Goal: Task Accomplishment & Management: Complete application form

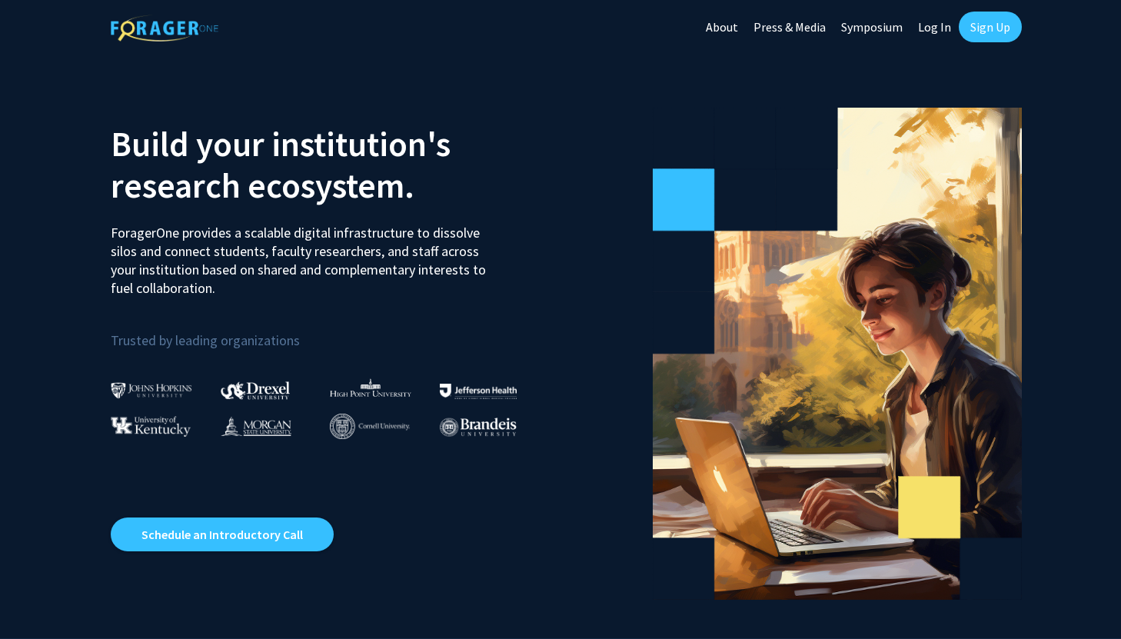
click at [935, 23] on link "Log In" at bounding box center [934, 27] width 48 height 54
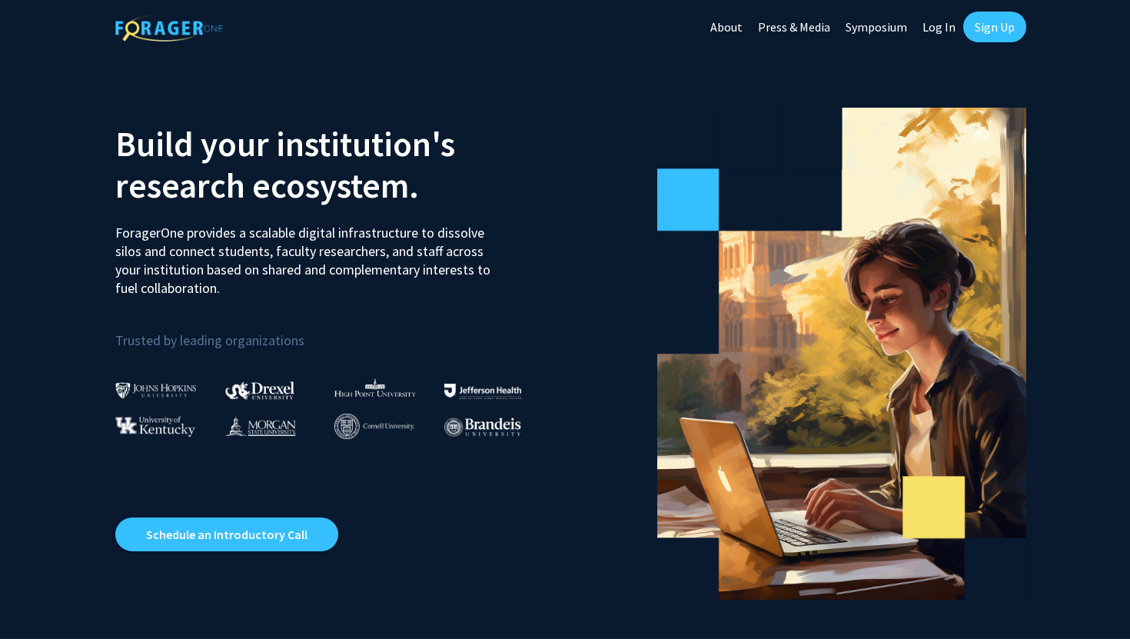
select select
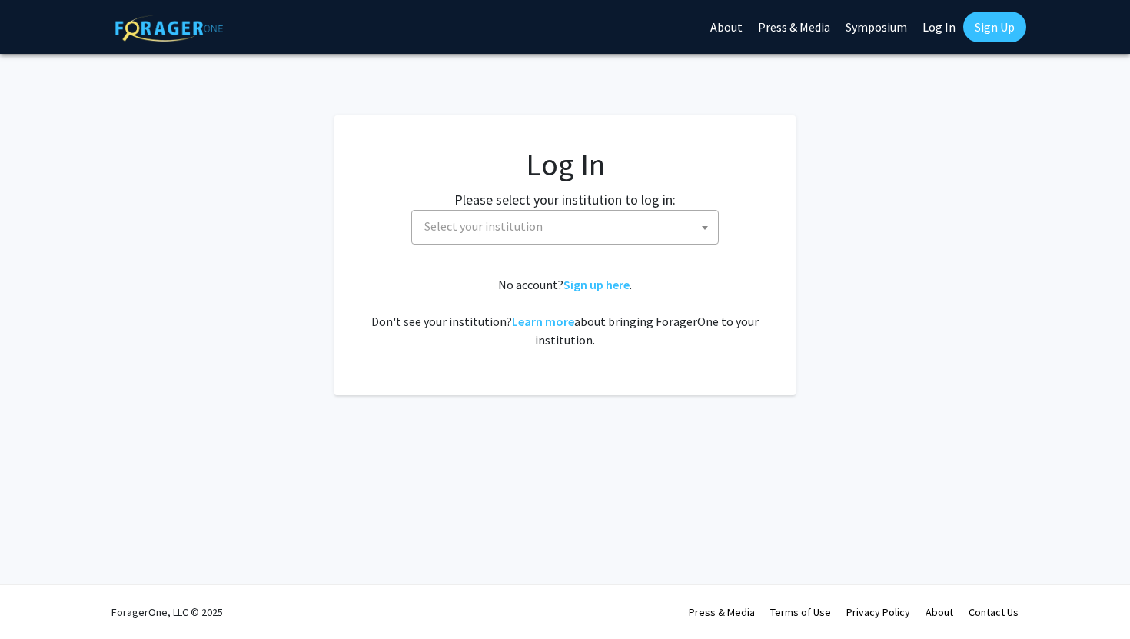
click at [507, 244] on fg-card-body "Log In Please select your institution to log in: Baylor University Brandeis Uni…" at bounding box center [565, 255] width 400 height 218
click at [507, 223] on span "Select your institution" at bounding box center [483, 225] width 118 height 15
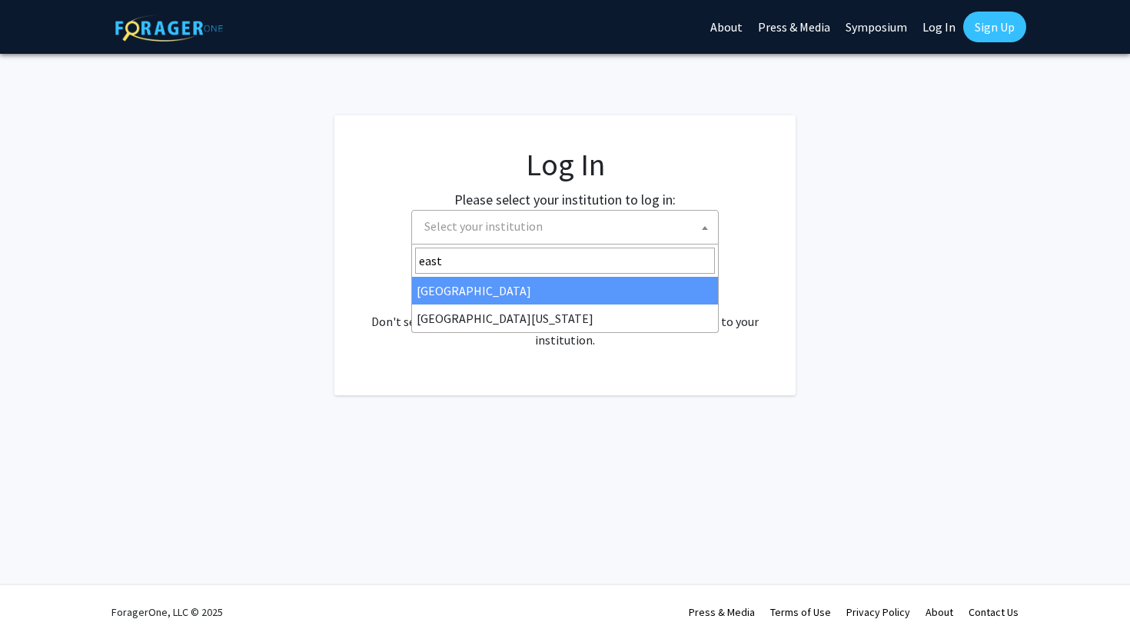
type input "east"
select select "17"
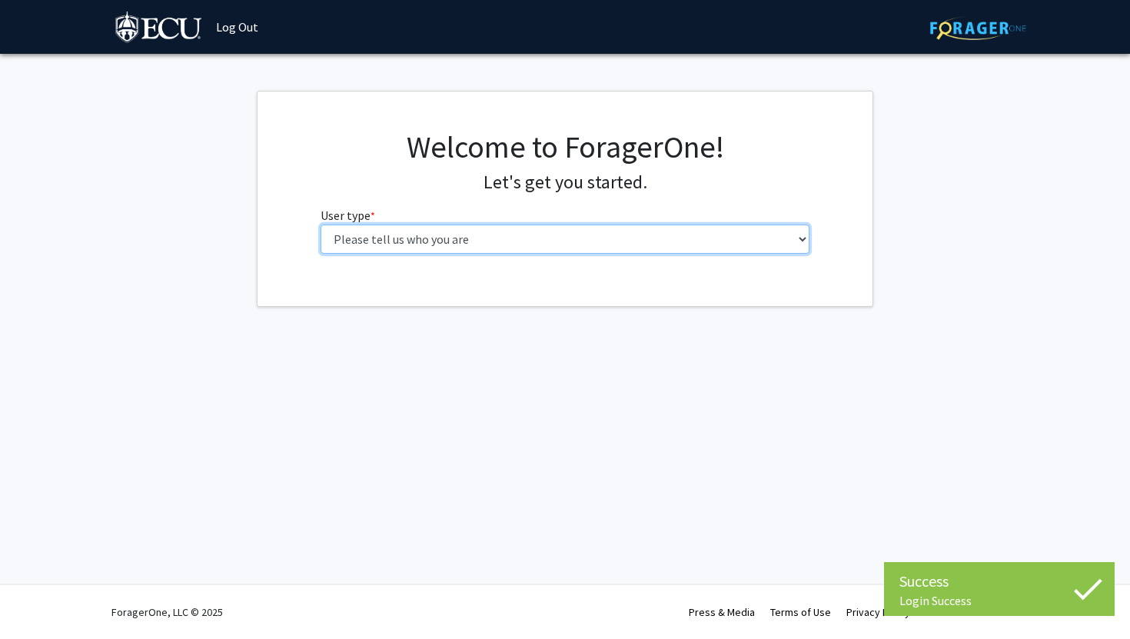
click at [655, 245] on select "Please tell us who you are Undergraduate Student Master's Student Doctoral Cand…" at bounding box center [566, 238] width 490 height 29
select select "1: undergrad"
click at [321, 224] on select "Please tell us who you are Undergraduate Student Master's Student Doctoral Cand…" at bounding box center [566, 238] width 490 height 29
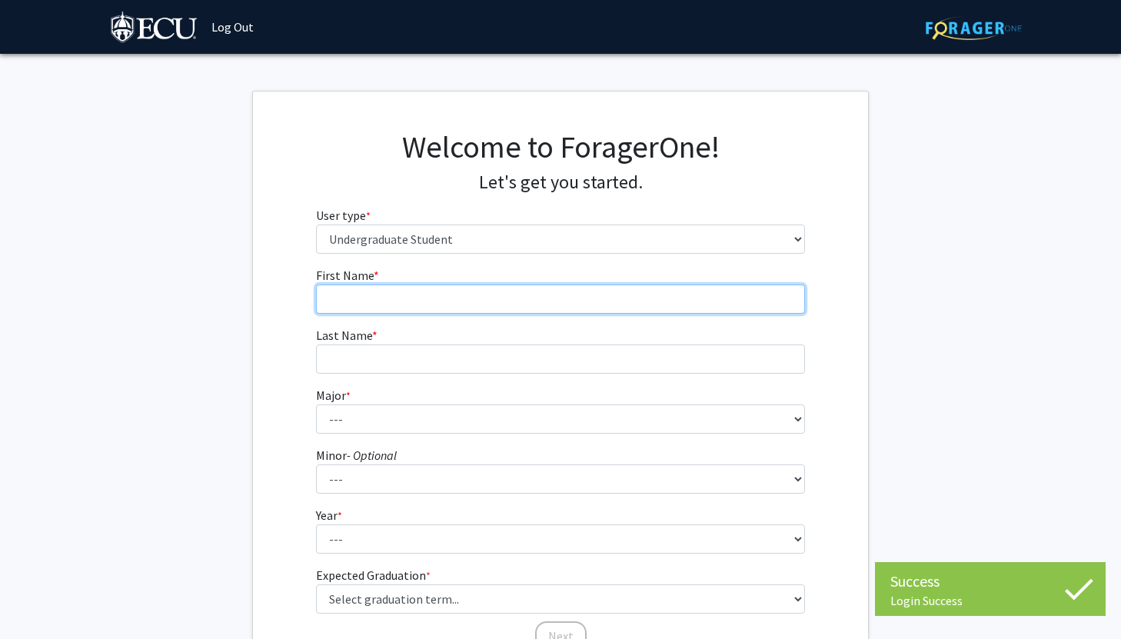
click at [585, 302] on input "First Name * required" at bounding box center [561, 298] width 490 height 29
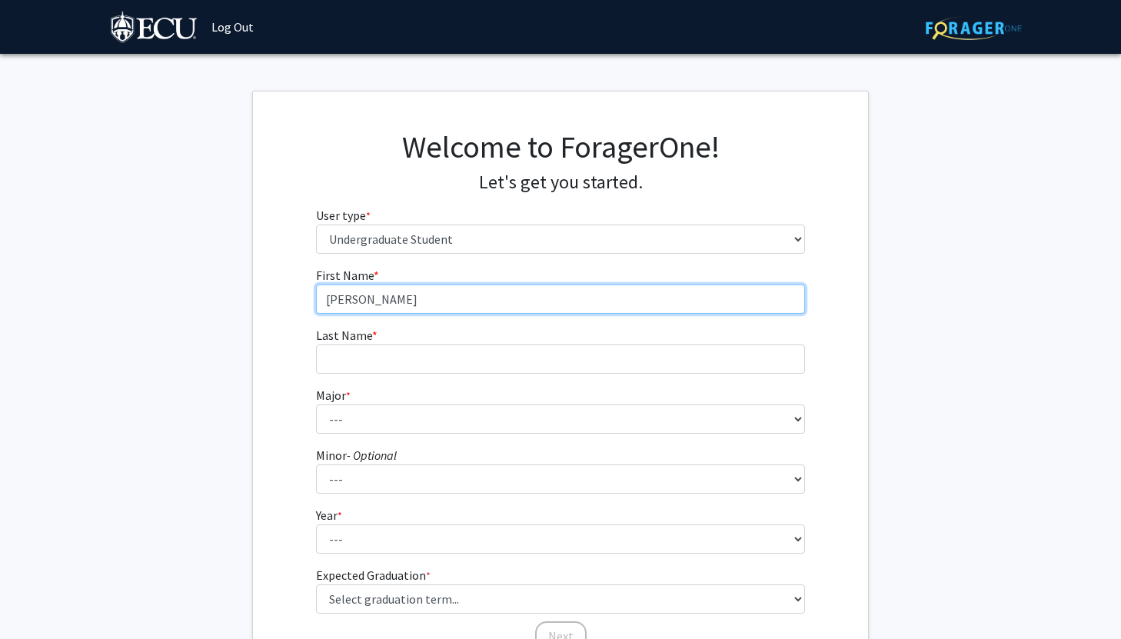
type input "[PERSON_NAME]"
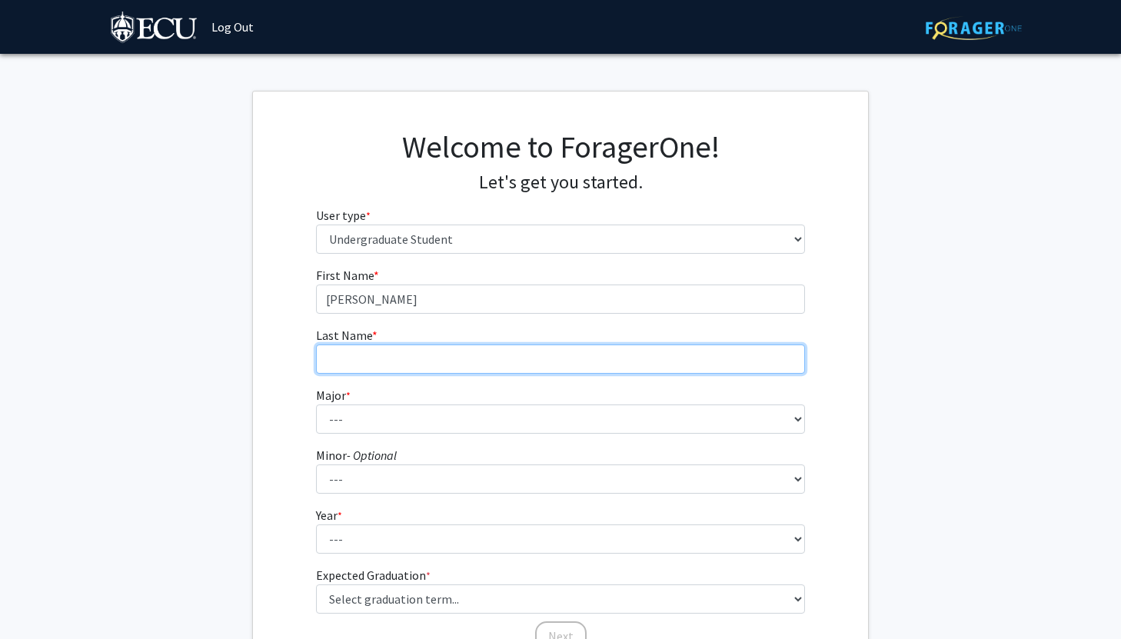
click at [572, 360] on input "Last Name * required" at bounding box center [561, 358] width 490 height 29
type input "[PERSON_NAME]"
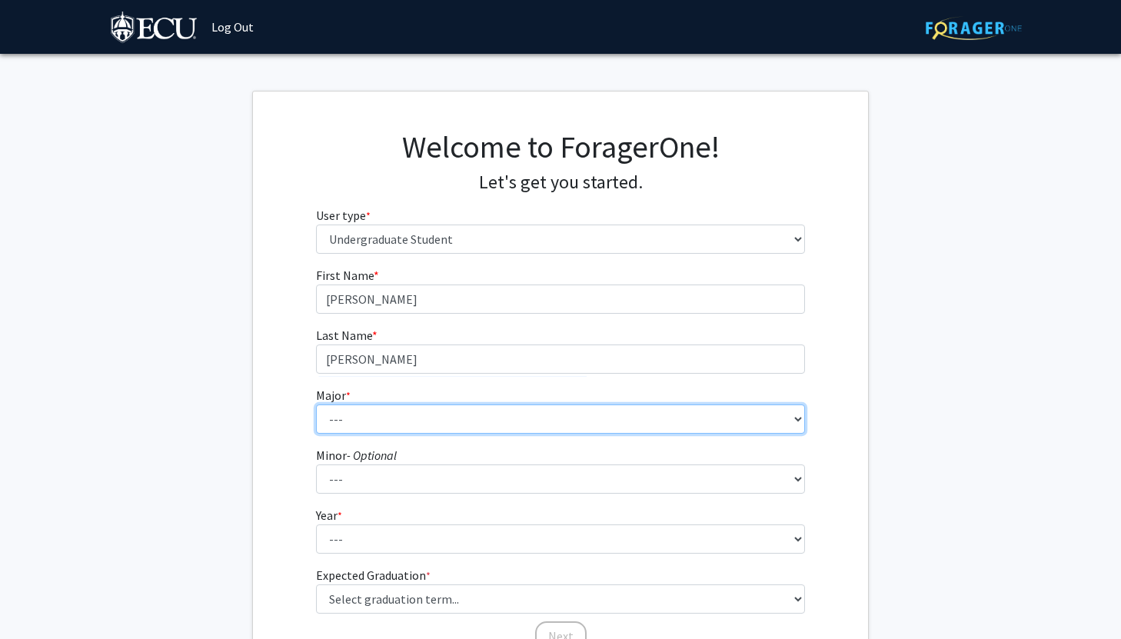
click at [555, 423] on select "--- Accounting African and African American Studies Anthropology Applied Atmosp…" at bounding box center [561, 418] width 490 height 29
select select "69: 1367"
click at [316, 404] on select "--- Accounting African and African American Studies Anthropology Applied Atmosp…" at bounding box center [561, 418] width 490 height 29
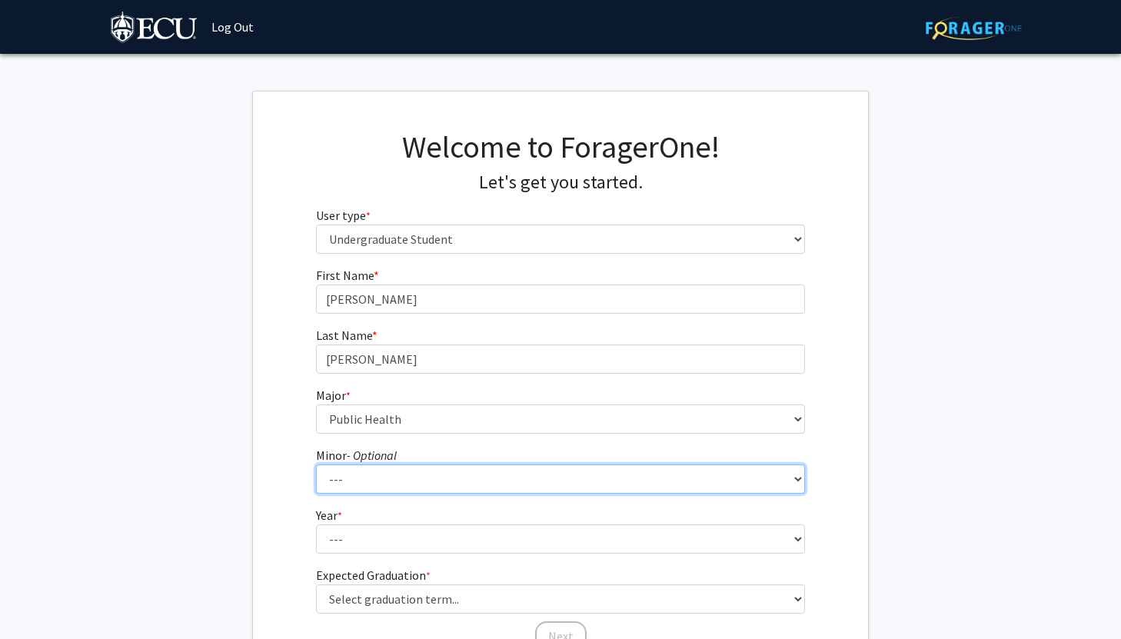
click at [390, 477] on select "--- Aerospace Studies African and African American Studies Alcohol and Drug Stu…" at bounding box center [561, 478] width 490 height 29
select select "73: 1018"
click at [316, 464] on select "--- Aerospace Studies African and African American Studies Alcohol and Drug Stu…" at bounding box center [561, 478] width 490 height 29
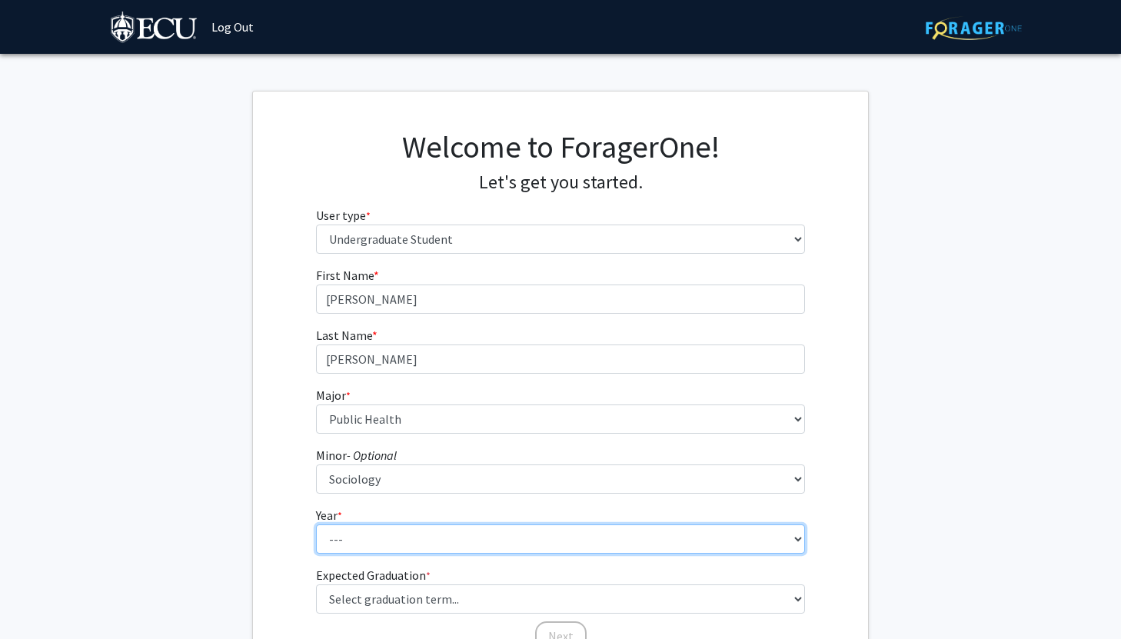
click at [431, 537] on select "--- First-year Sophomore Junior Senior Postbaccalaureate Certificate" at bounding box center [561, 538] width 490 height 29
select select "2: sophomore"
click at [316, 524] on select "--- First-year Sophomore Junior Senior Postbaccalaureate Certificate" at bounding box center [561, 538] width 490 height 29
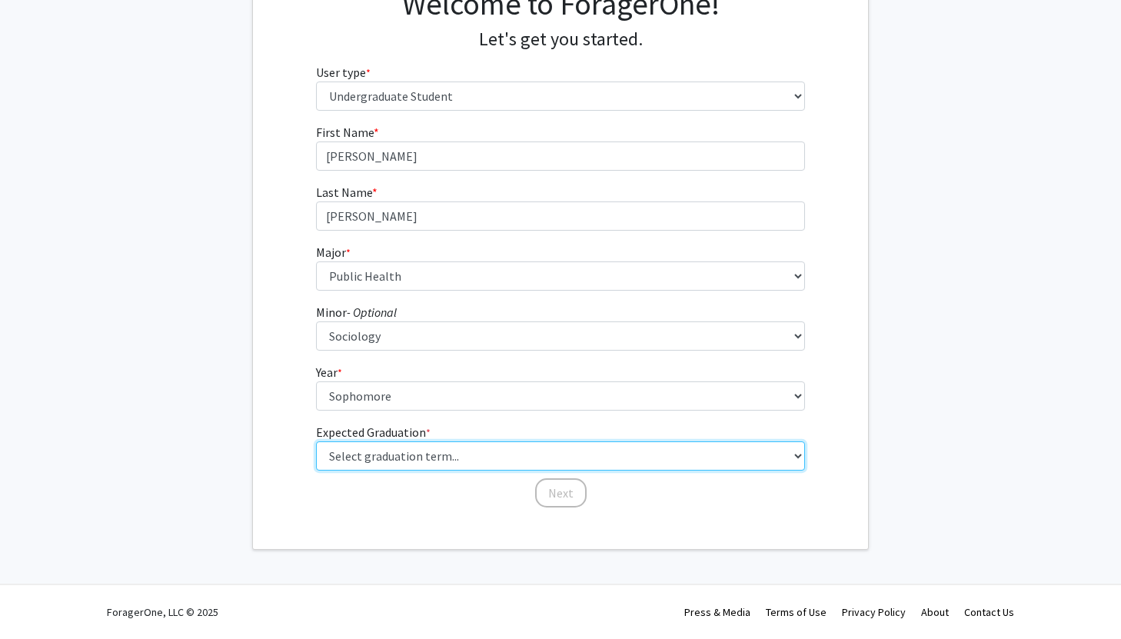
click at [421, 456] on select "Select graduation term... Spring 2025 Summer 2025 Fall 2025 Winter 2025 Spring …" at bounding box center [561, 455] width 490 height 29
select select "13: spring_2028"
click at [316, 441] on select "Select graduation term... Spring 2025 Summer 2025 Fall 2025 Winter 2025 Spring …" at bounding box center [561, 455] width 490 height 29
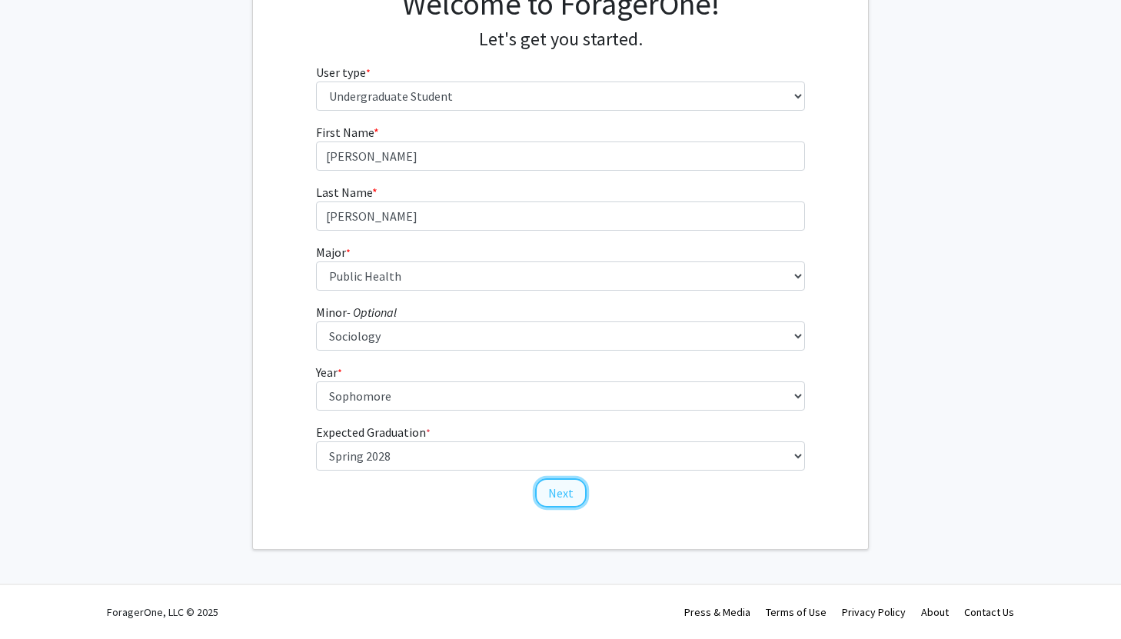
click at [564, 499] on button "Next" at bounding box center [560, 492] width 51 height 29
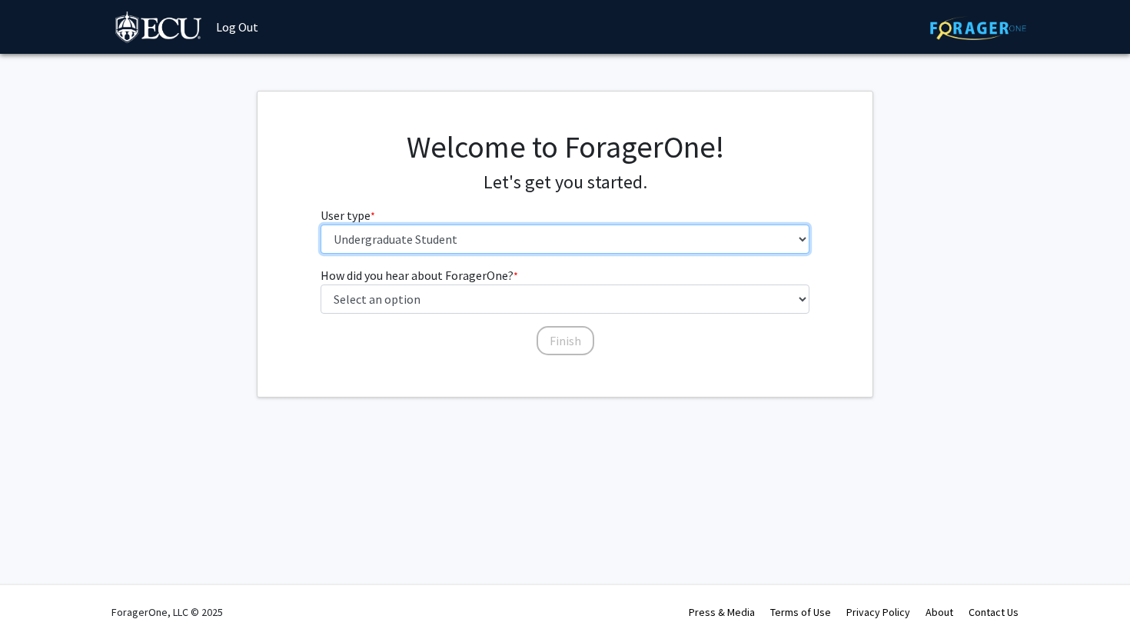
click at [455, 241] on select "Please tell us who you are Undergraduate Student Master's Student Doctoral Cand…" at bounding box center [566, 238] width 490 height 29
click at [321, 224] on select "Please tell us who you are Undergraduate Student Master's Student Doctoral Cand…" at bounding box center [566, 238] width 490 height 29
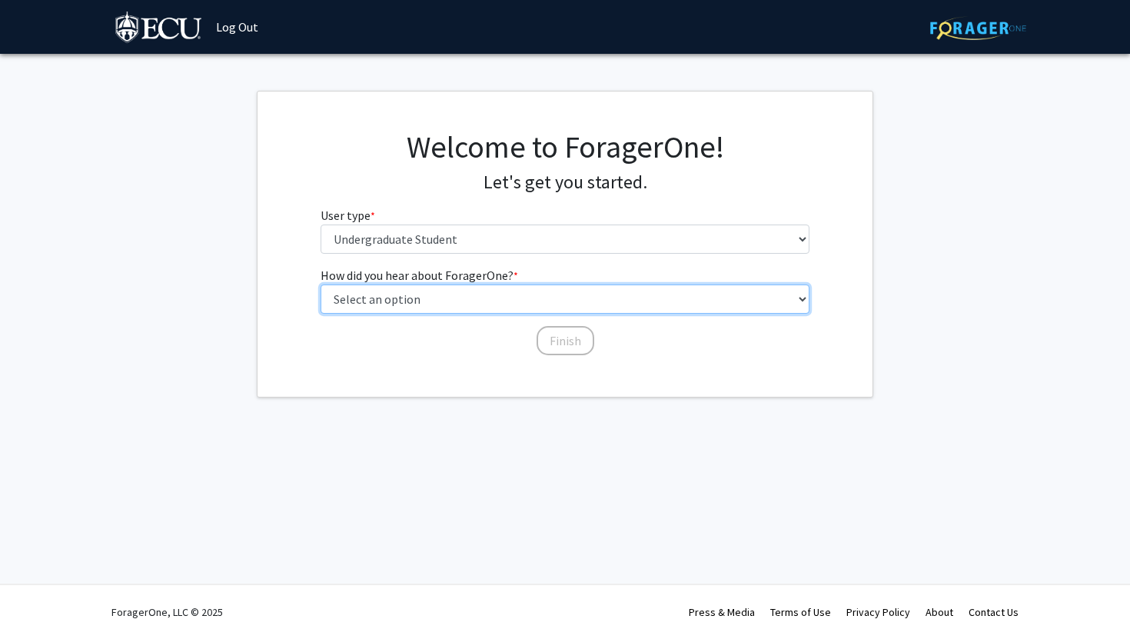
click at [460, 297] on select "Select an option Peer/student recommendation Faculty/staff recommendation Unive…" at bounding box center [566, 298] width 490 height 29
select select "3: university_website"
click at [321, 284] on select "Select an option Peer/student recommendation Faculty/staff recommendation Unive…" at bounding box center [566, 298] width 490 height 29
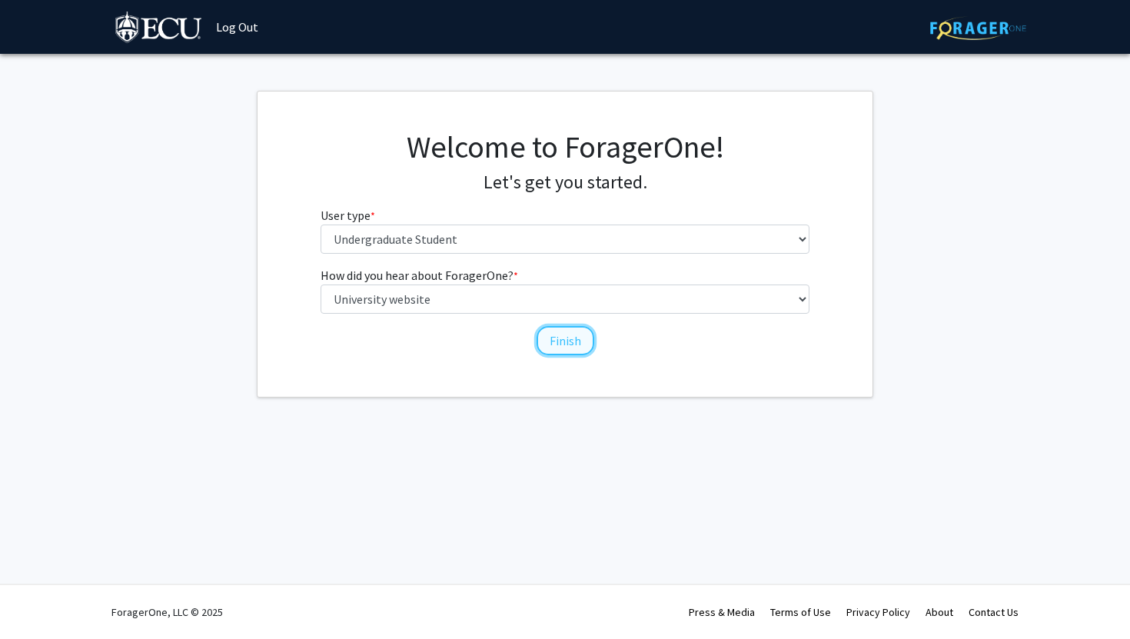
click at [567, 341] on button "Finish" at bounding box center [566, 340] width 58 height 29
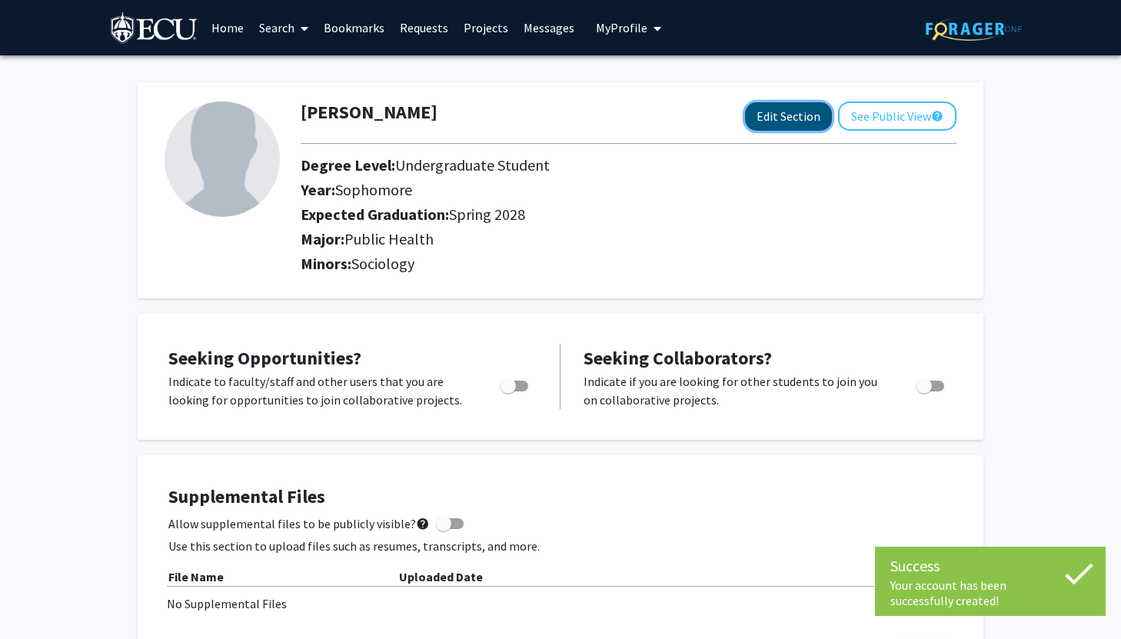
click at [774, 118] on button "Edit Section" at bounding box center [788, 116] width 87 height 28
select select "sophomore"
select select "41: spring_2028"
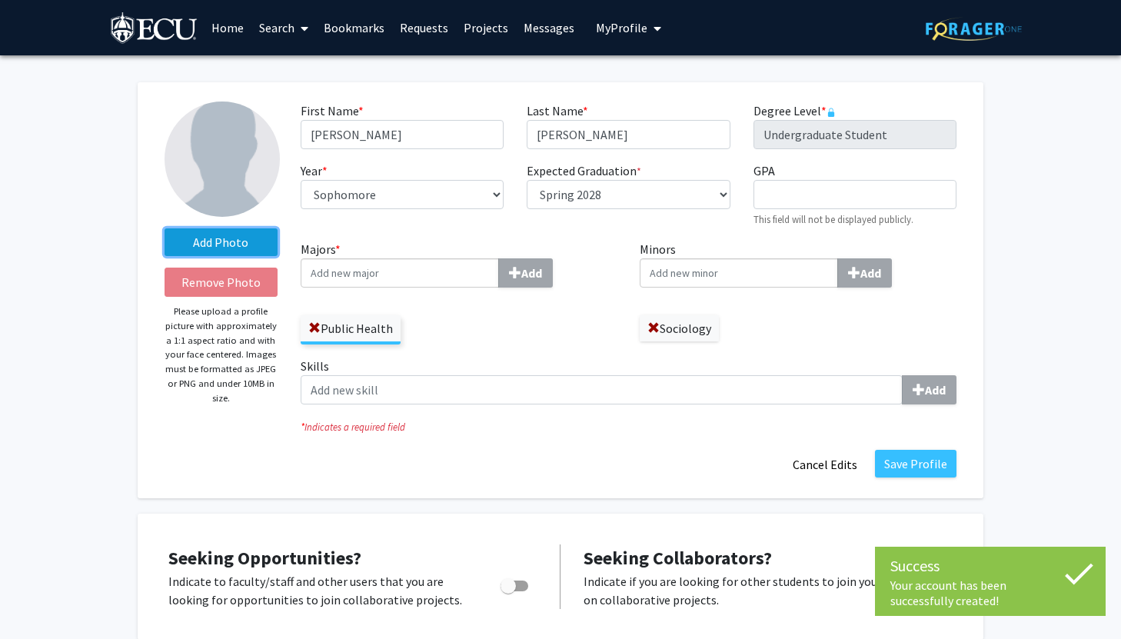
click at [214, 242] on label "Add Photo" at bounding box center [220, 242] width 113 height 28
click at [0, 0] on input "Add Photo" at bounding box center [0, 0] width 0 height 0
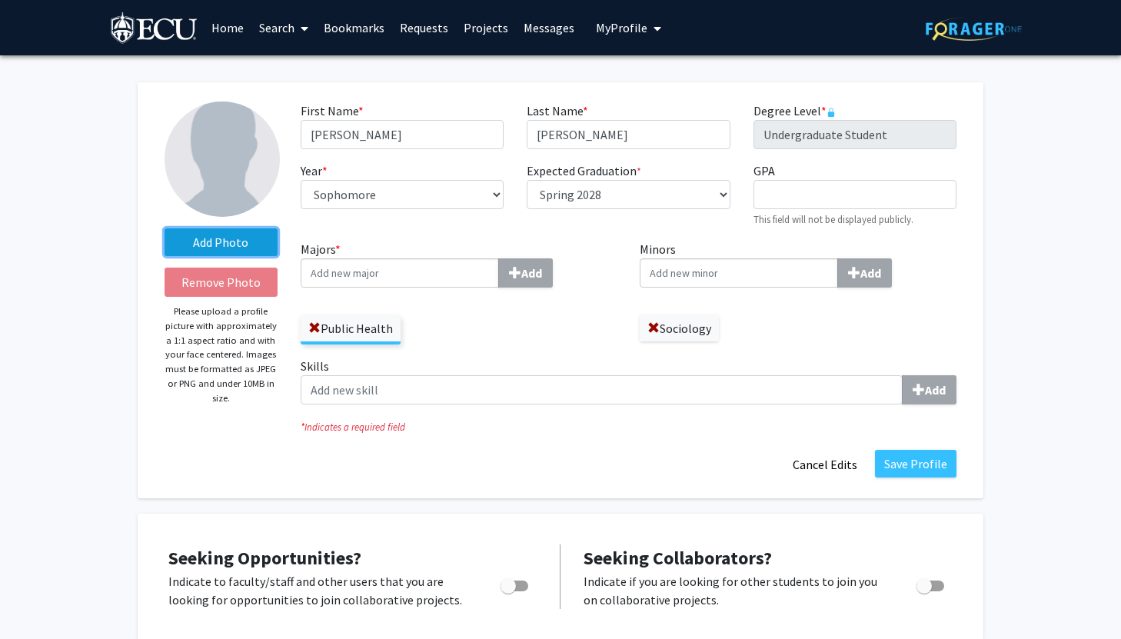
click at [212, 236] on label "Add Photo" at bounding box center [220, 242] width 113 height 28
click at [0, 0] on input "Add Photo" at bounding box center [0, 0] width 0 height 0
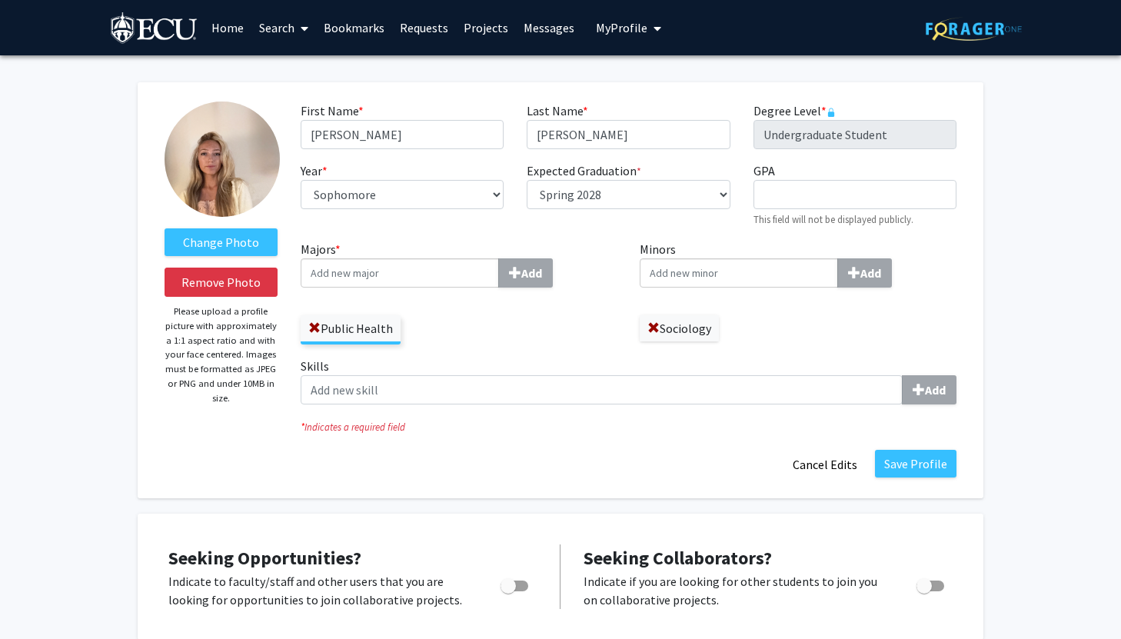
drag, startPoint x: 228, startPoint y: 193, endPoint x: 372, endPoint y: 467, distance: 309.4
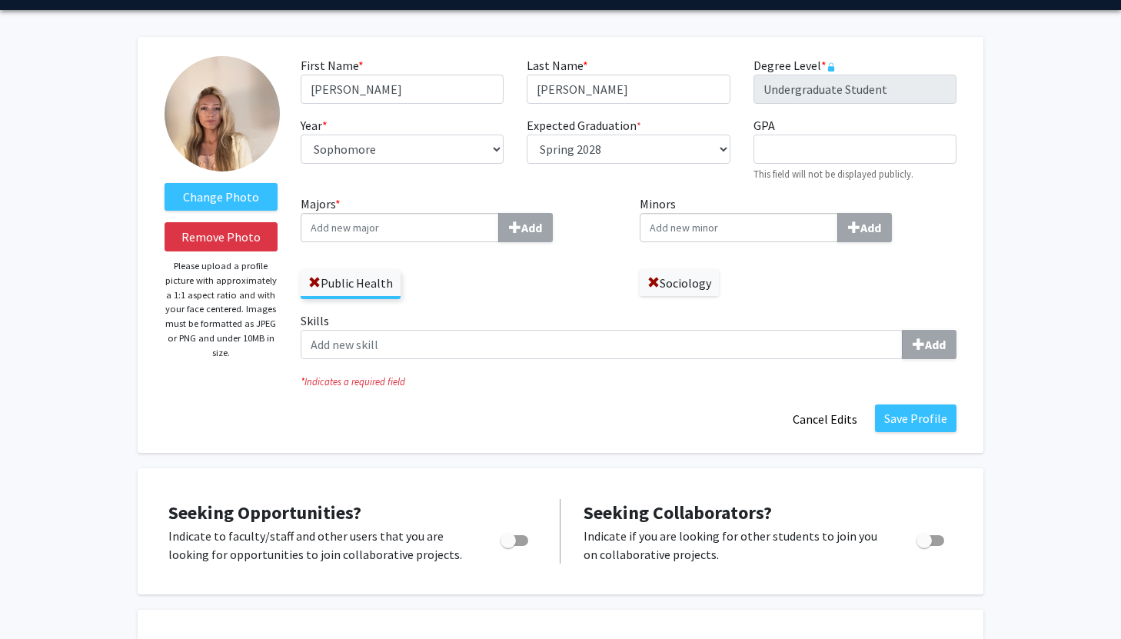
scroll to position [50, 0]
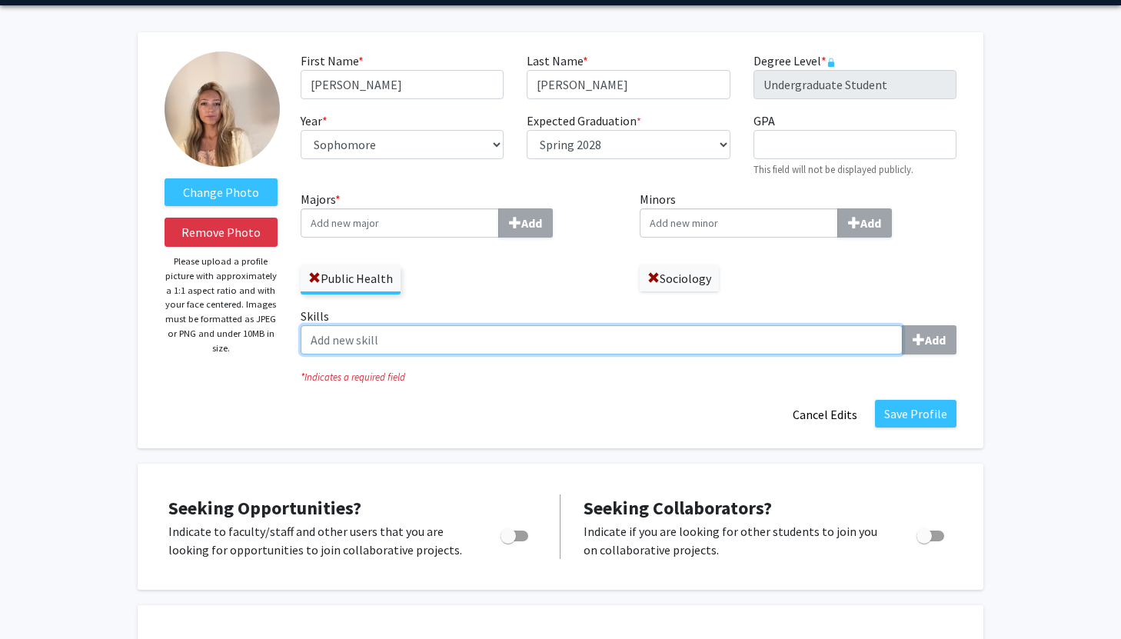
click at [406, 341] on input "Skills Add" at bounding box center [602, 339] width 602 height 29
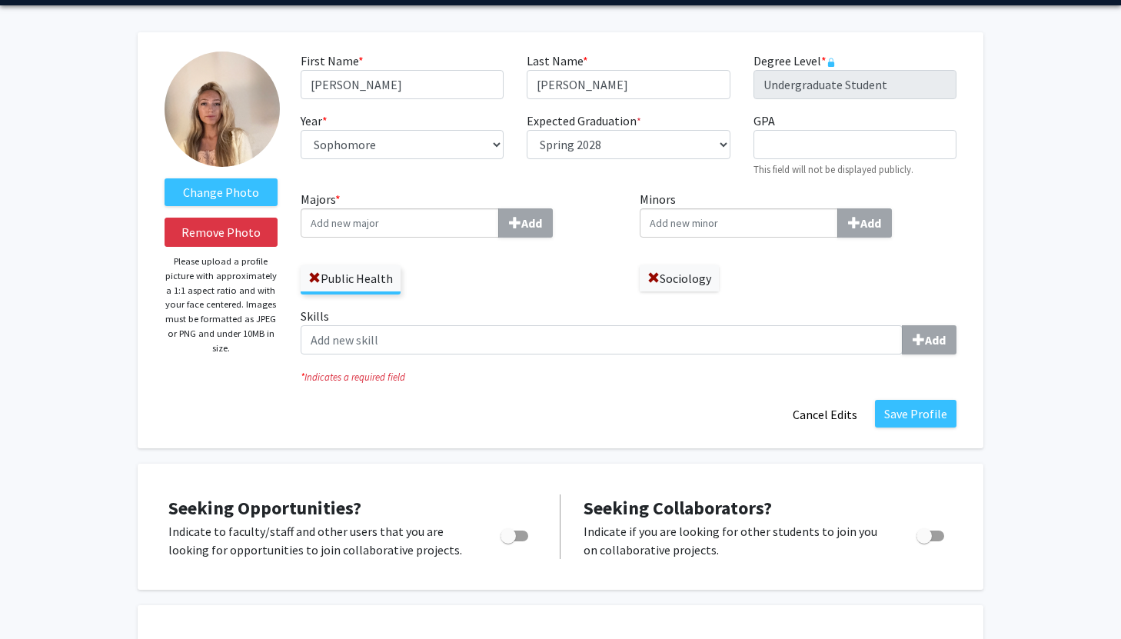
click at [684, 218] on input "Minors Add" at bounding box center [739, 222] width 198 height 29
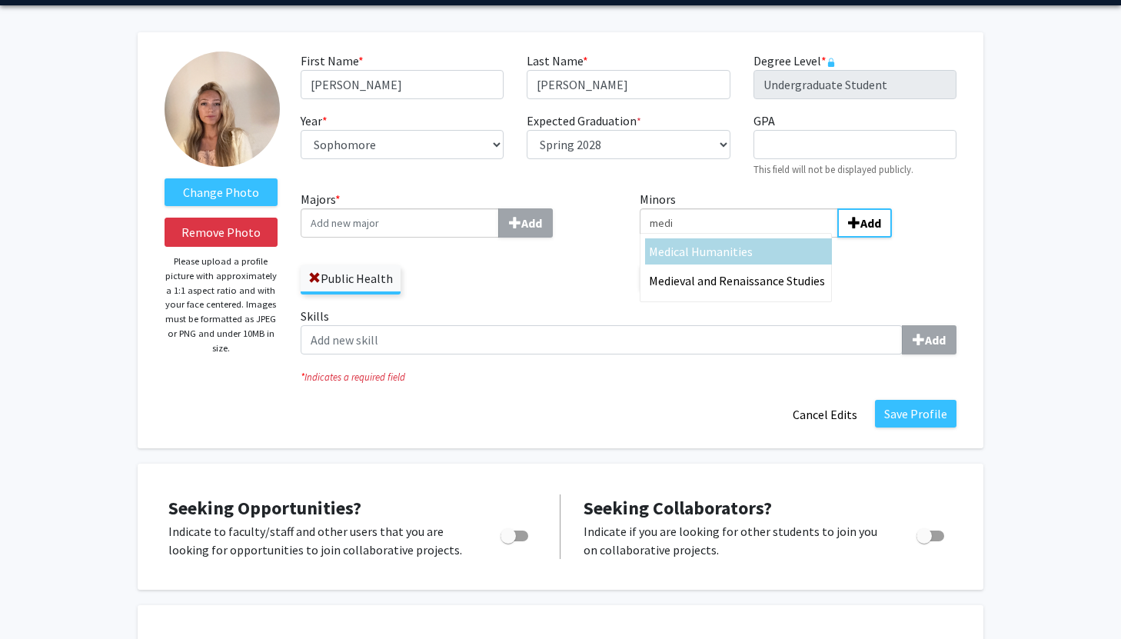
type input "medi"
click at [500, 265] on div "Public Health" at bounding box center [459, 272] width 317 height 45
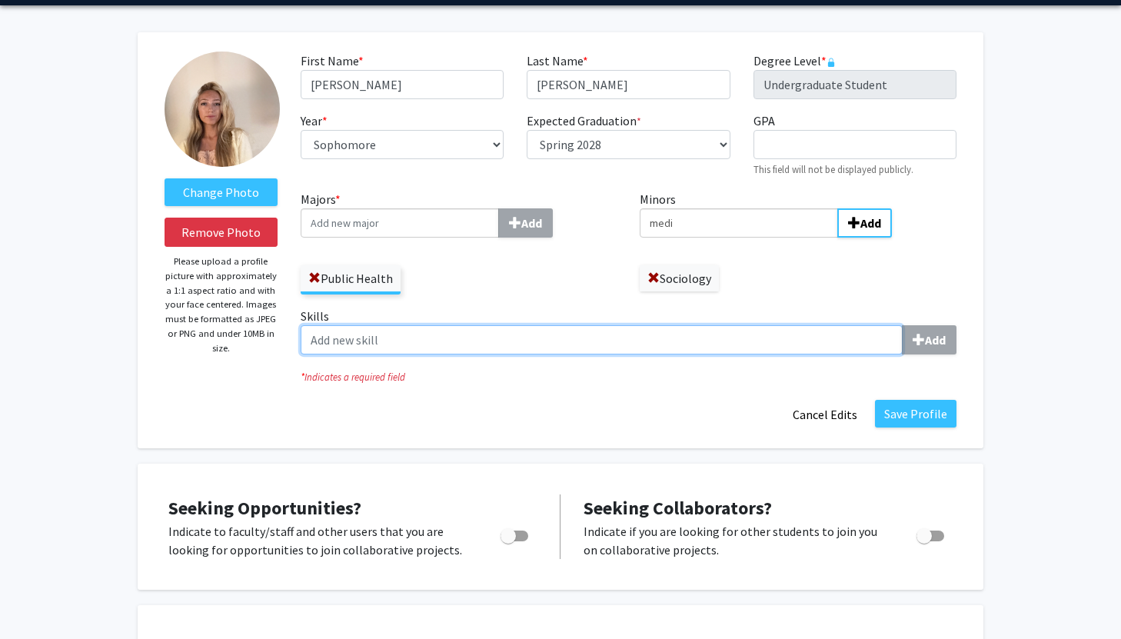
click at [697, 339] on input "Skills Add" at bounding box center [602, 339] width 602 height 29
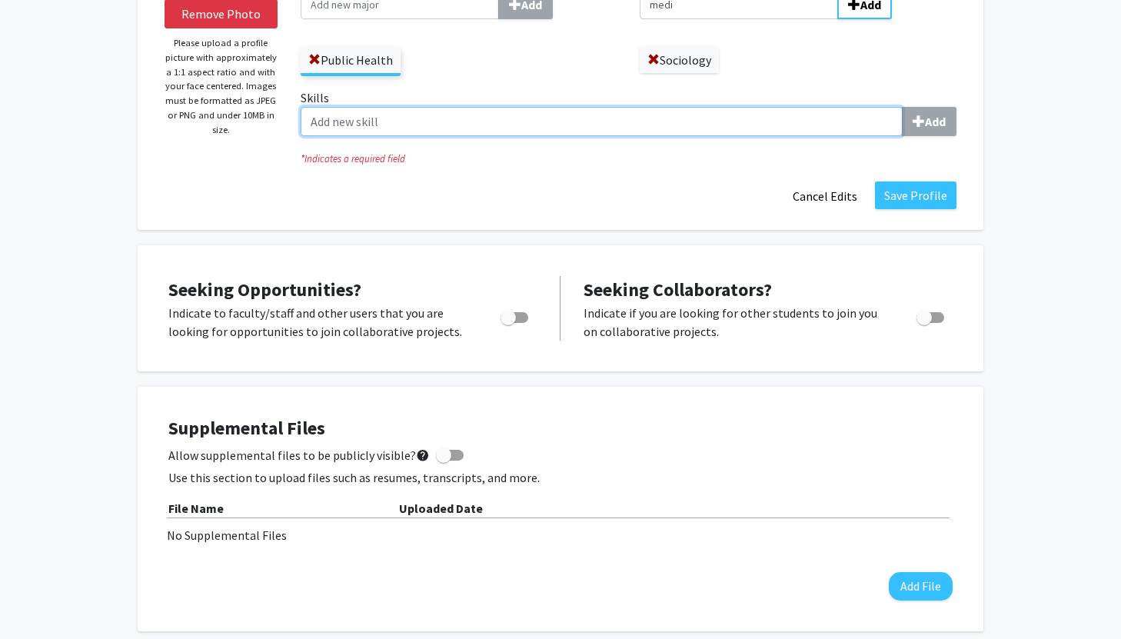
scroll to position [291, 0]
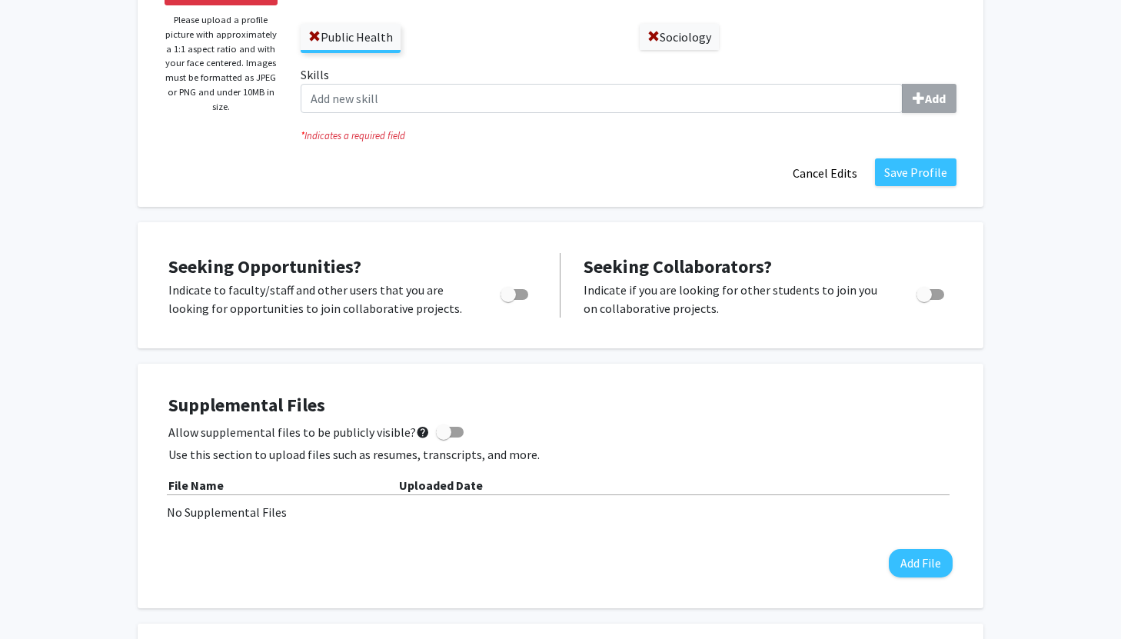
click at [521, 287] on label "Toggle" at bounding box center [511, 294] width 34 height 18
click at [508, 300] on input "Are you actively seeking opportunities?" at bounding box center [507, 300] width 1 height 1
checkbox input "true"
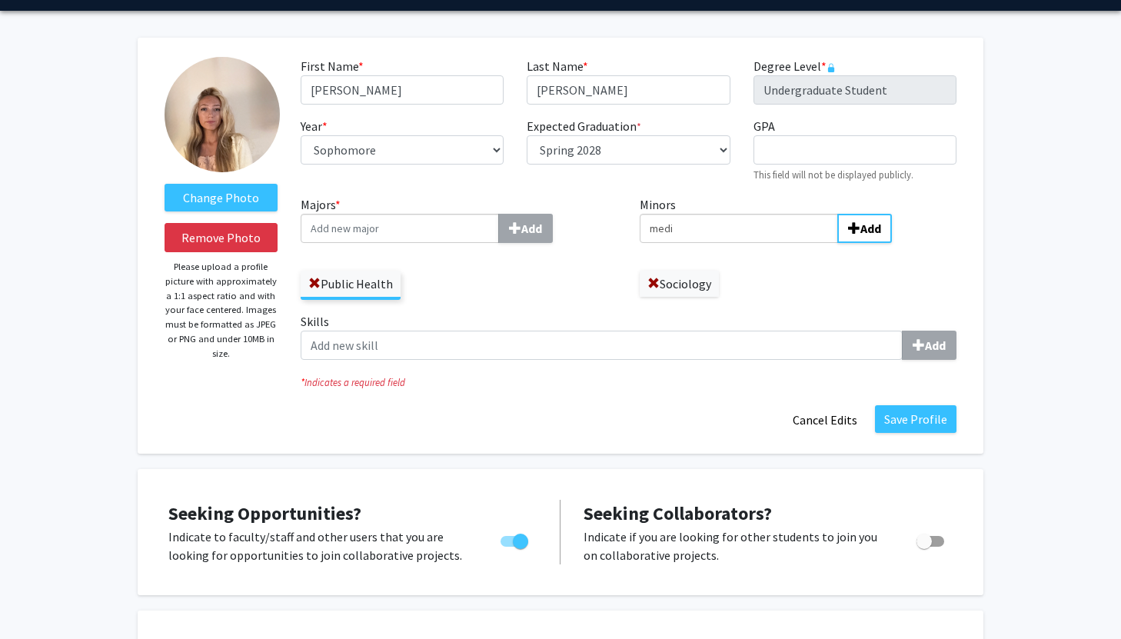
scroll to position [0, 0]
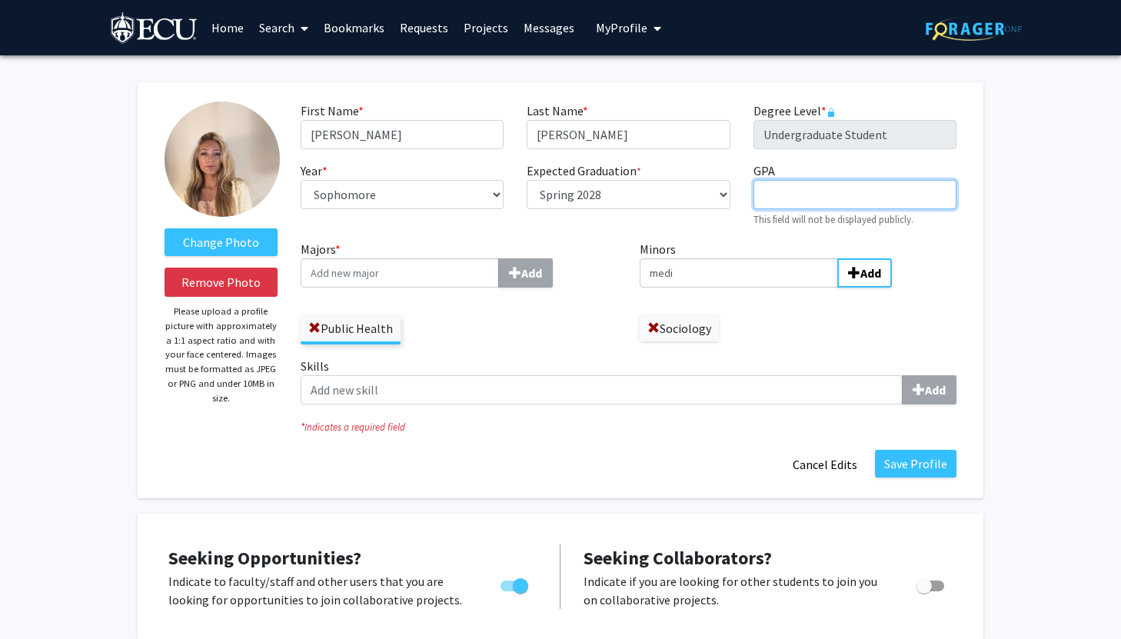
click at [830, 200] on input "GPA required" at bounding box center [854, 194] width 203 height 29
type input "3.9"
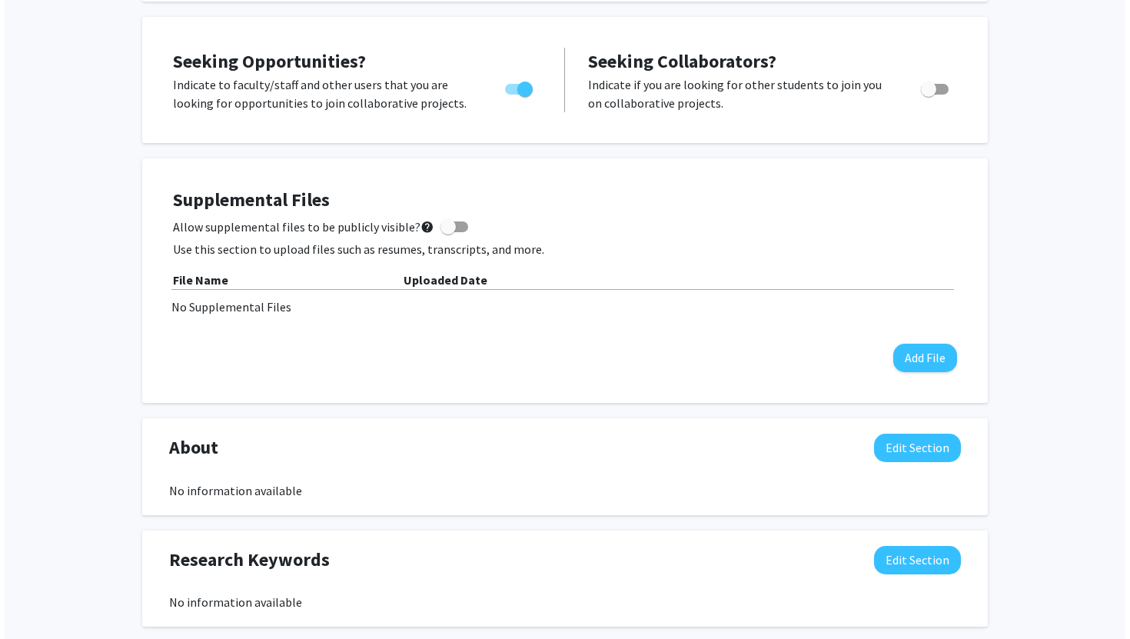
scroll to position [499, 0]
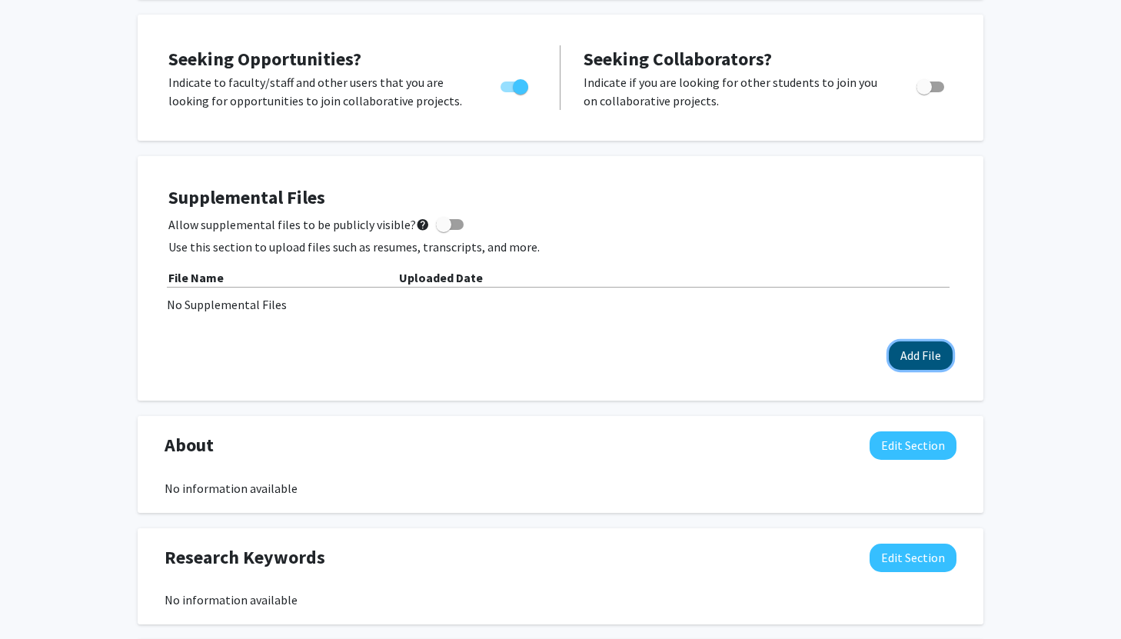
click at [916, 358] on button "Add File" at bounding box center [921, 355] width 64 height 28
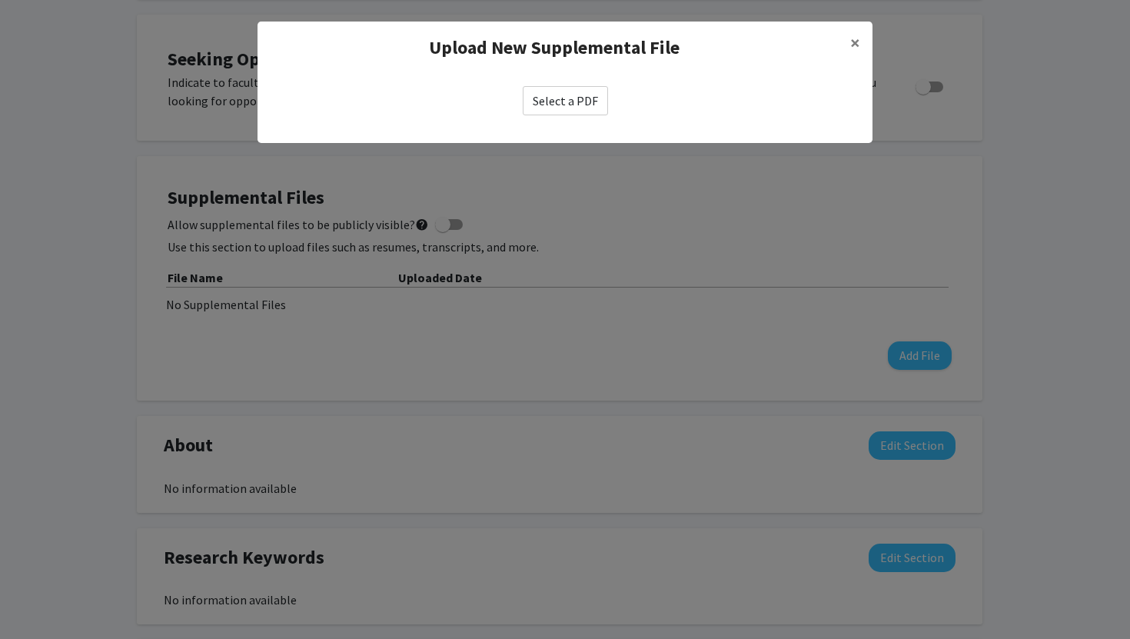
click at [552, 97] on label "Select a PDF" at bounding box center [565, 100] width 85 height 29
click at [0, 0] on input "Select a PDF" at bounding box center [0, 0] width 0 height 0
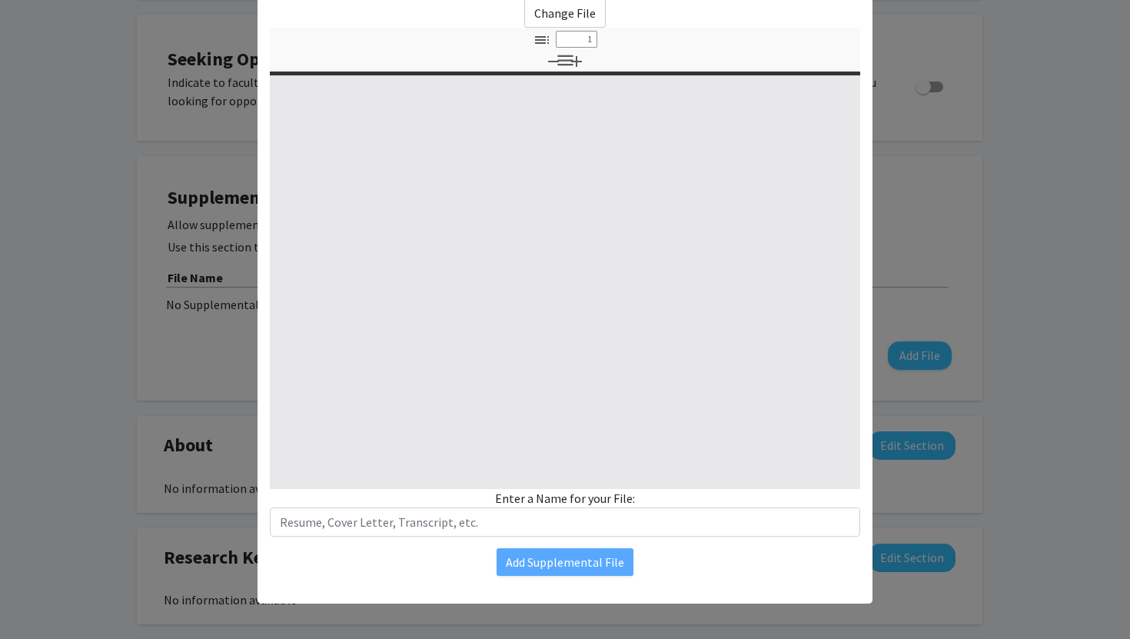
scroll to position [89, 0]
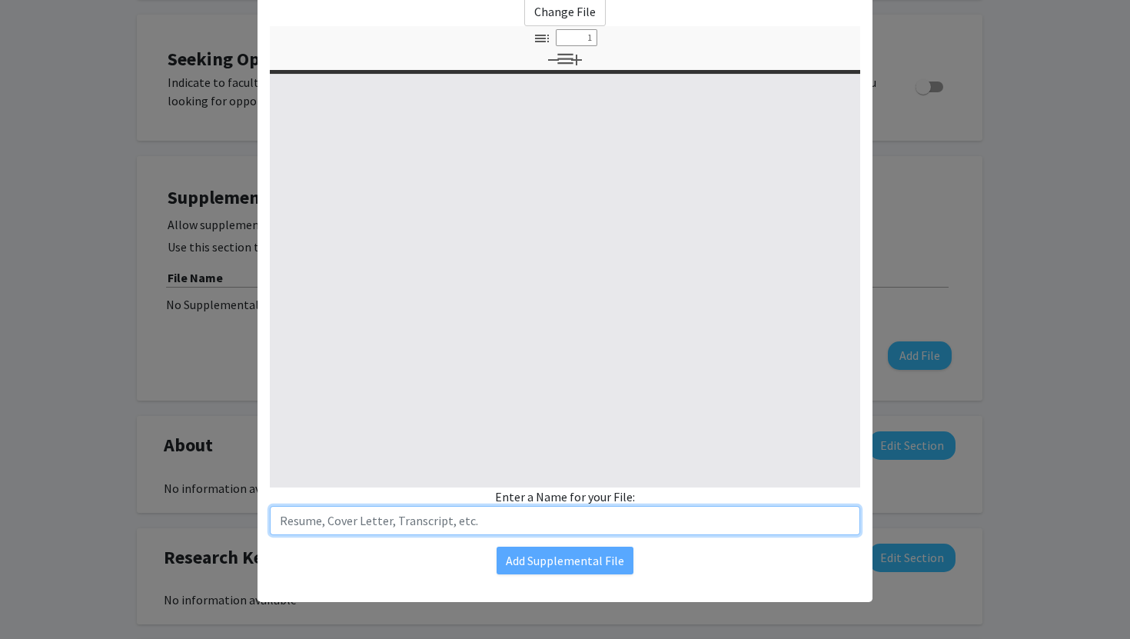
click at [564, 522] on input "text" at bounding box center [565, 520] width 590 height 29
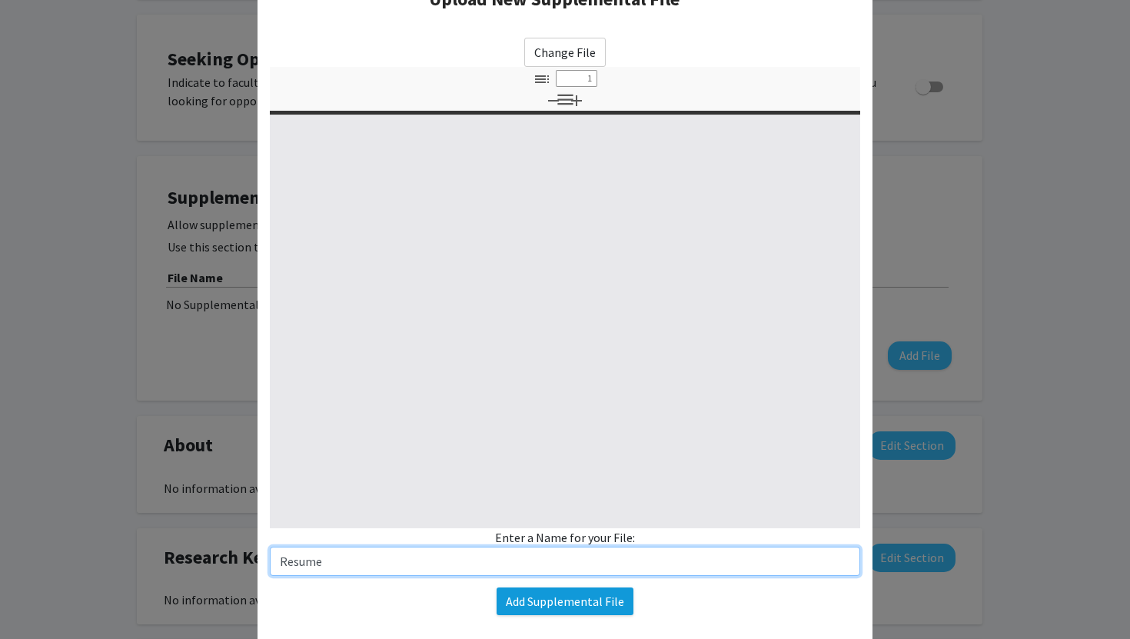
type input "Resume"
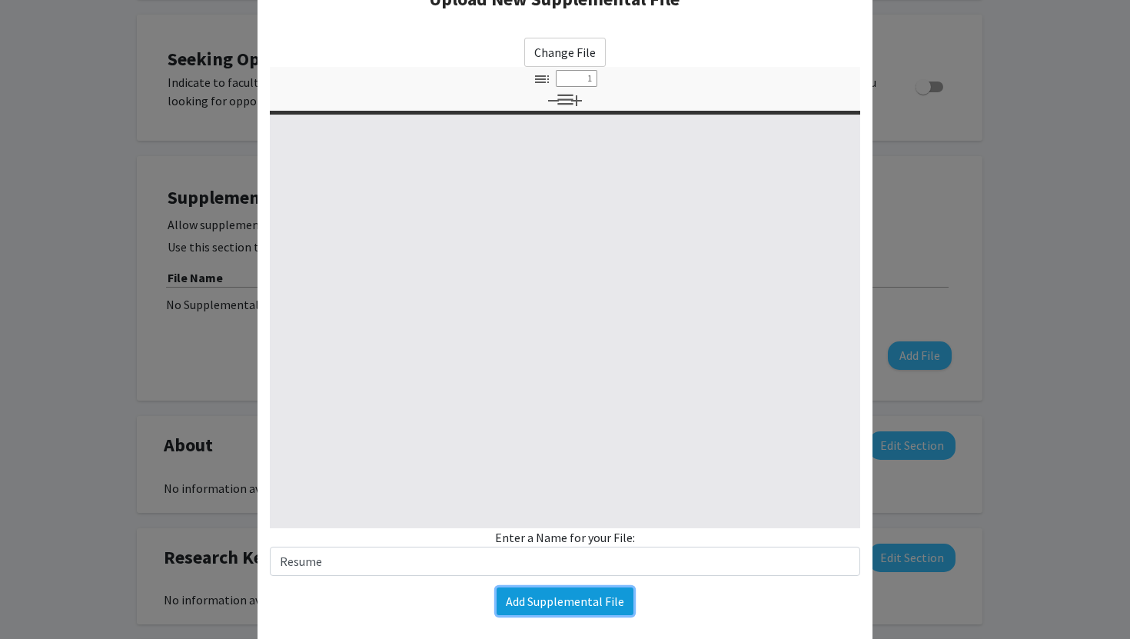
click at [547, 610] on button "Add Supplemental File" at bounding box center [565, 601] width 137 height 28
select select "custom"
type input "0"
select select "custom"
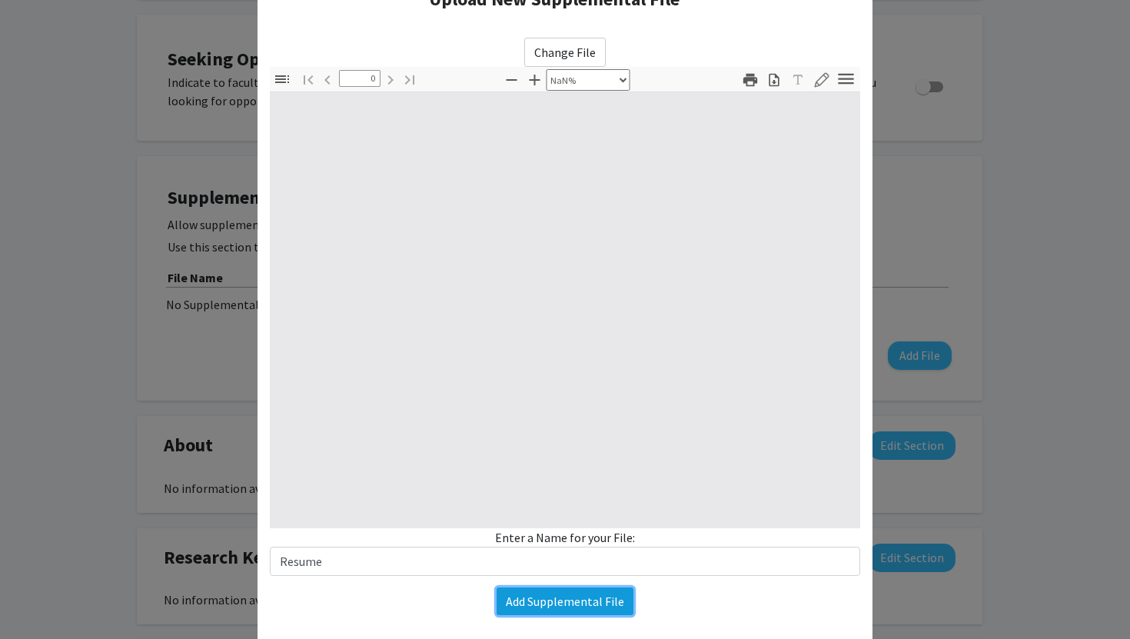
type input "1"
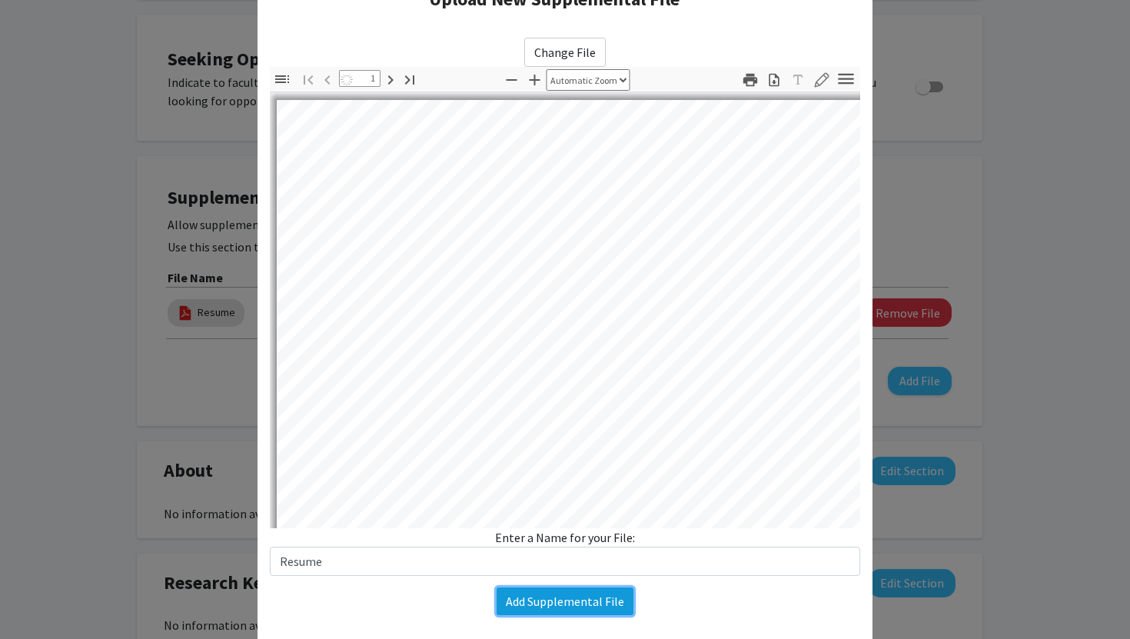
select select "auto"
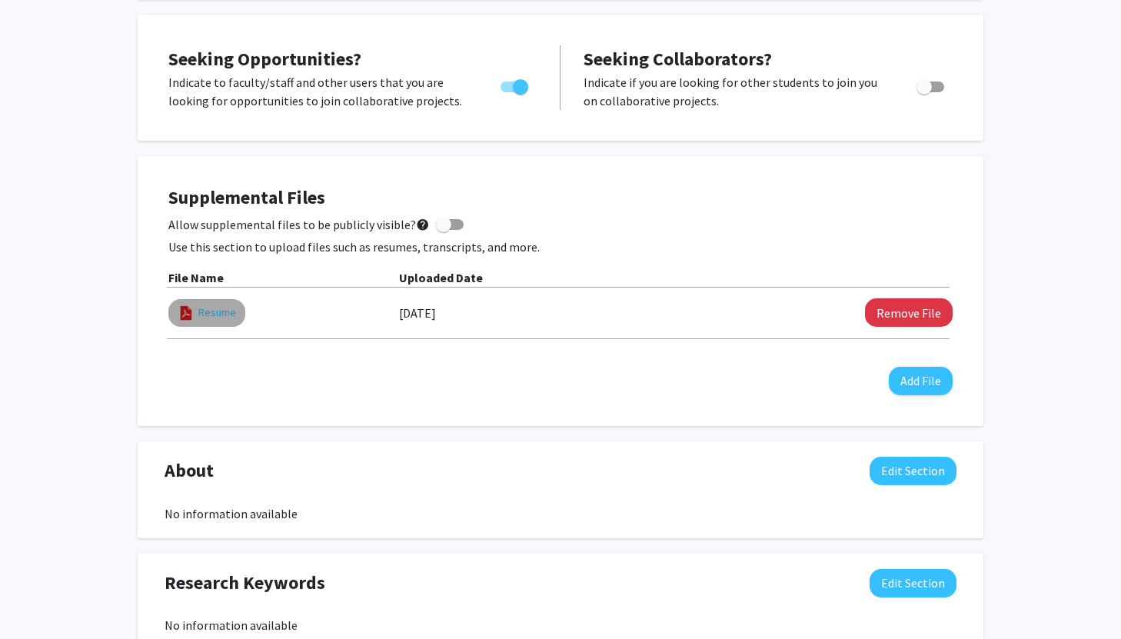
click at [200, 305] on link "Resume" at bounding box center [217, 312] width 38 height 16
select select "custom"
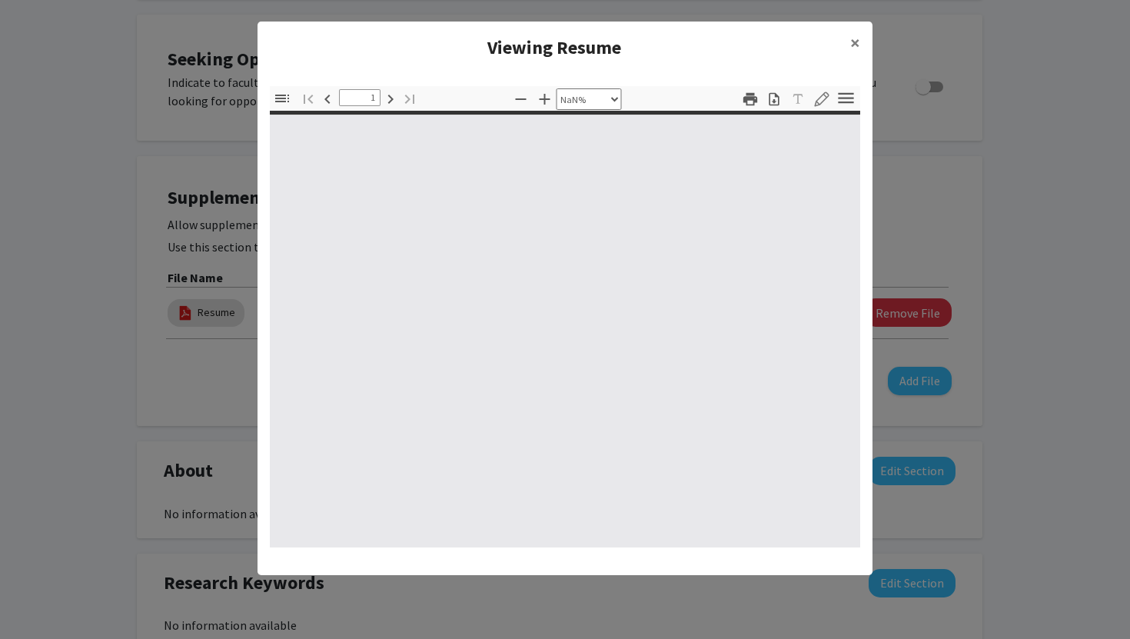
type input "0"
select select "custom"
type input "1"
select select "auto"
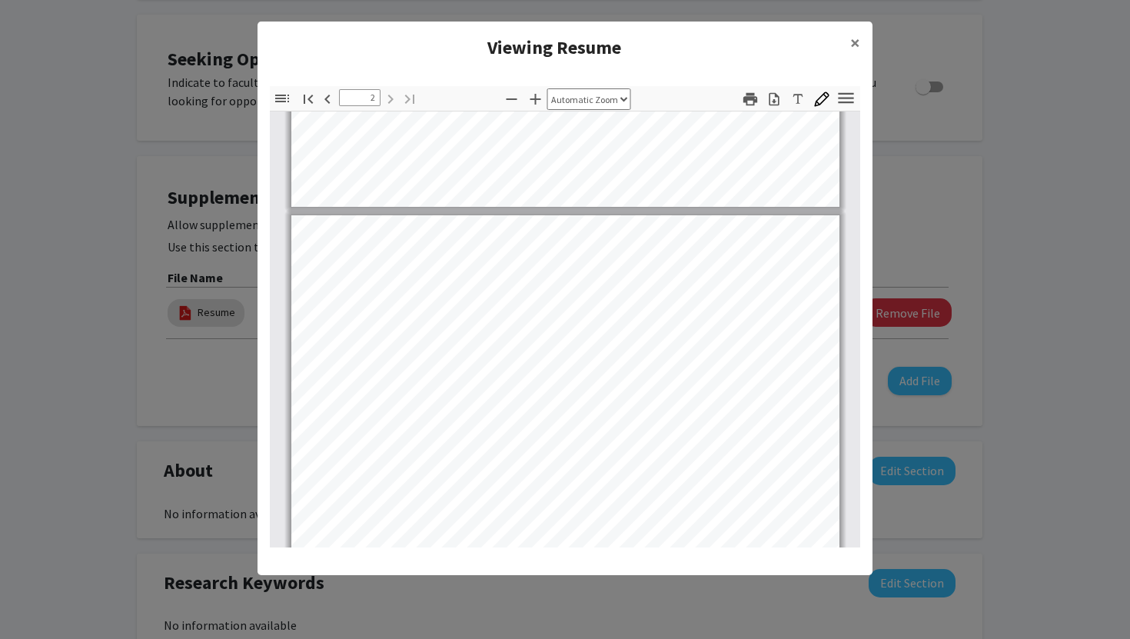
scroll to position [1005, 0]
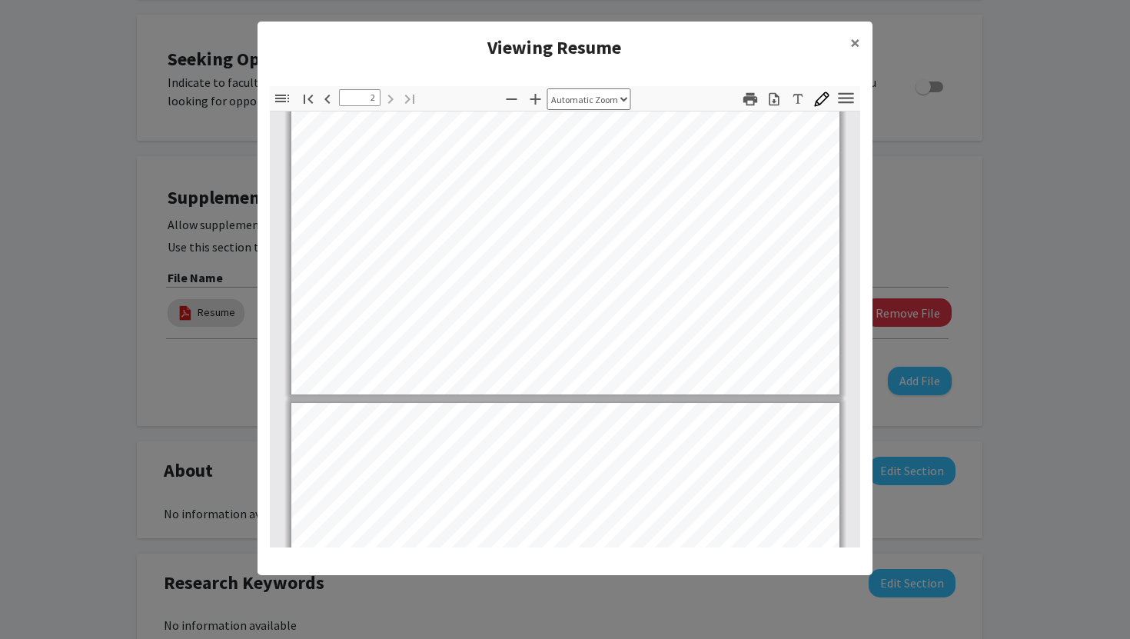
type input "1"
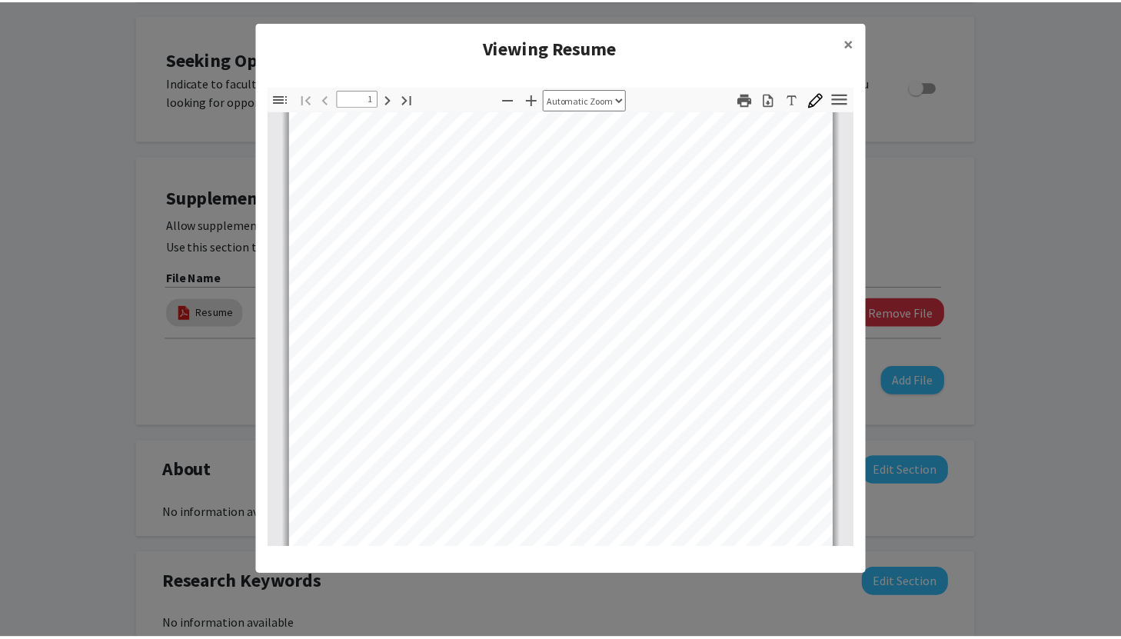
scroll to position [0, 0]
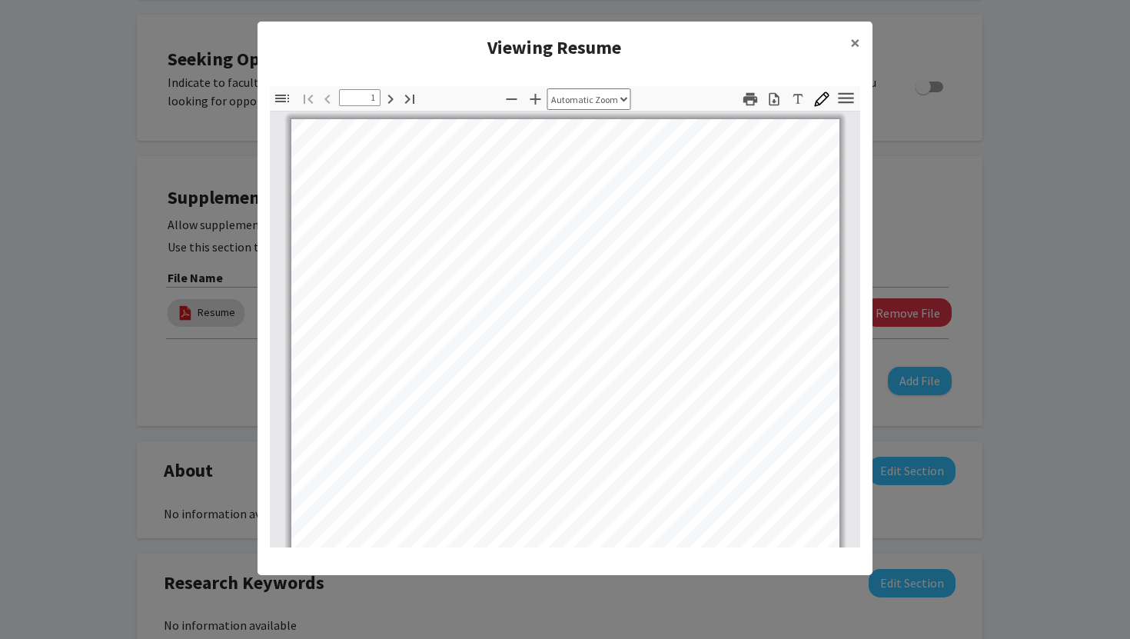
click at [907, 233] on modal-container "Viewing Resume × Thumbnails Document Outline Attachments Layers Current Outline…" at bounding box center [565, 319] width 1130 height 639
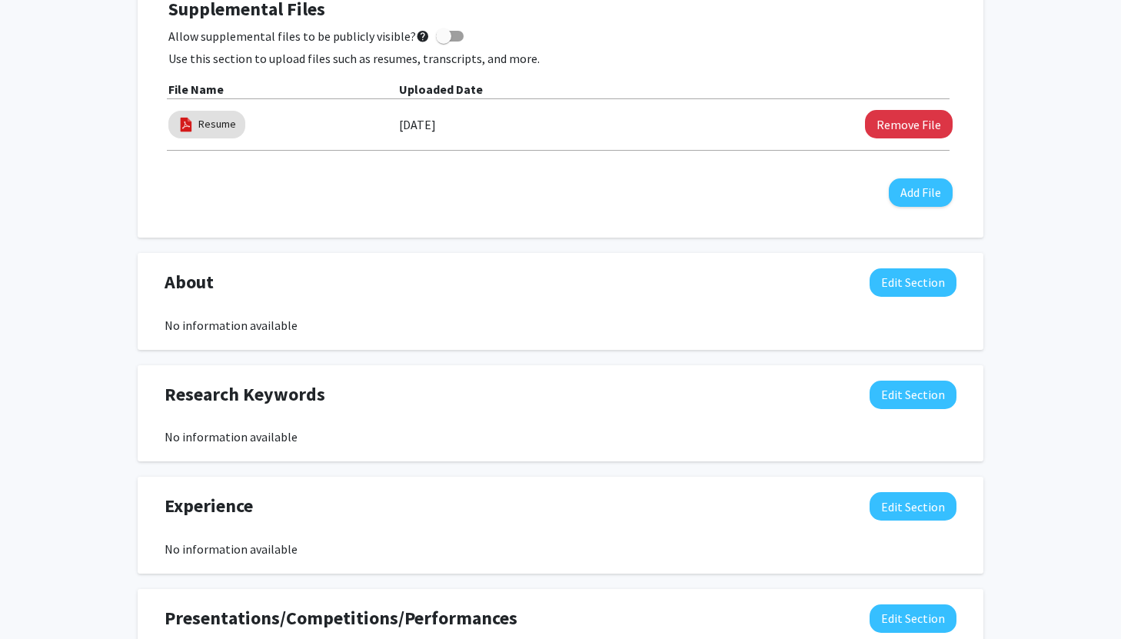
scroll to position [703, 0]
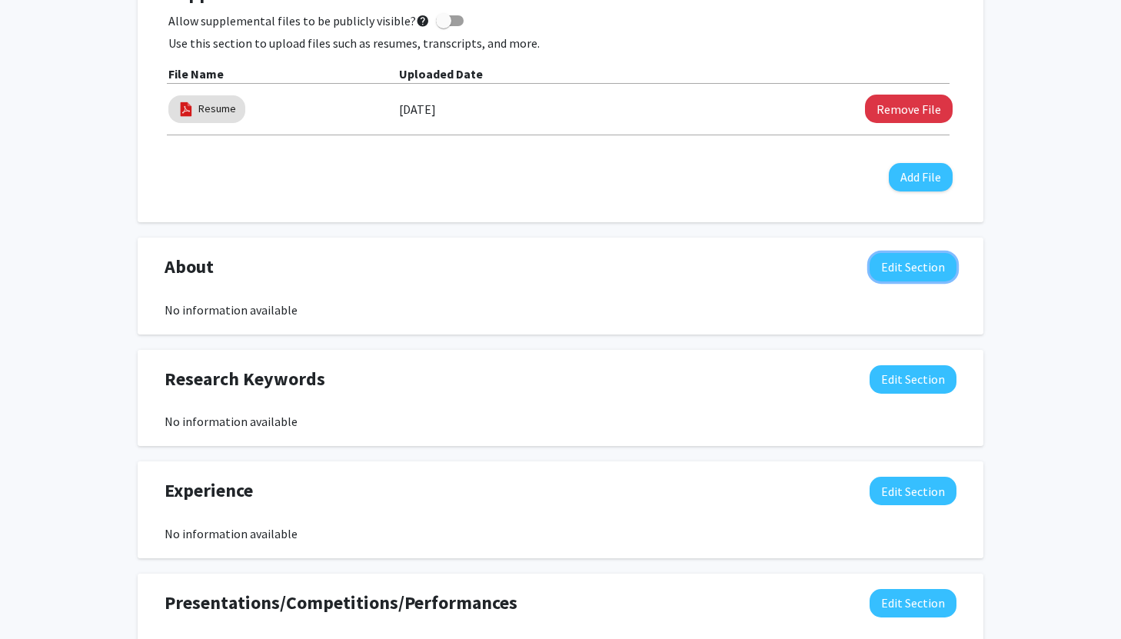
click at [931, 261] on button "Edit Section" at bounding box center [912, 267] width 87 height 28
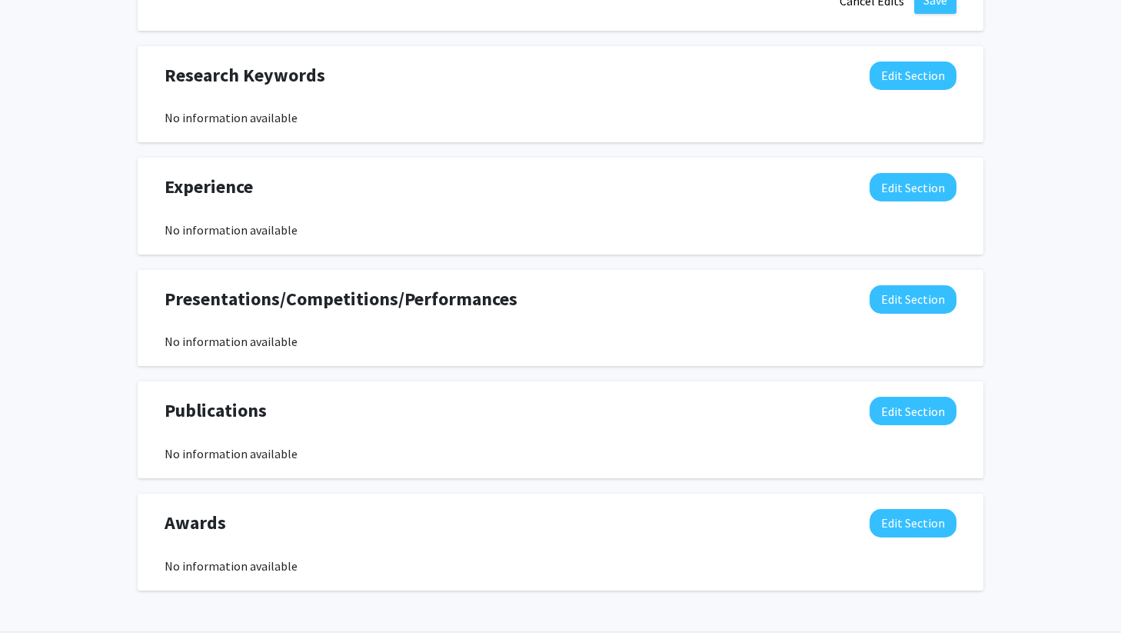
scroll to position [1304, 0]
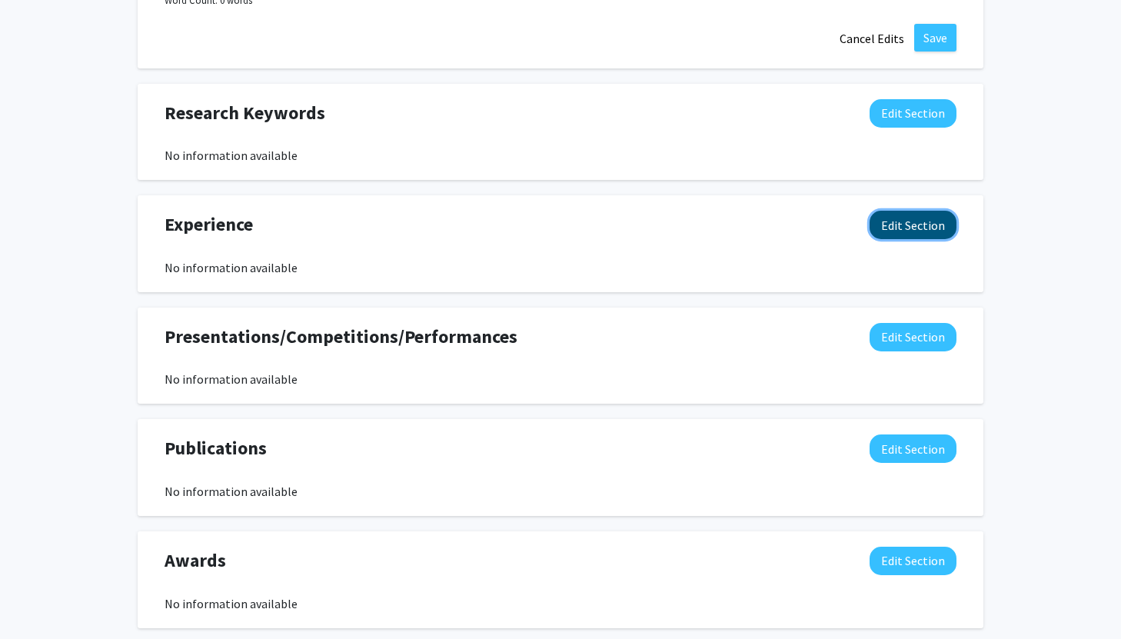
click at [878, 225] on button "Edit Section" at bounding box center [912, 225] width 87 height 28
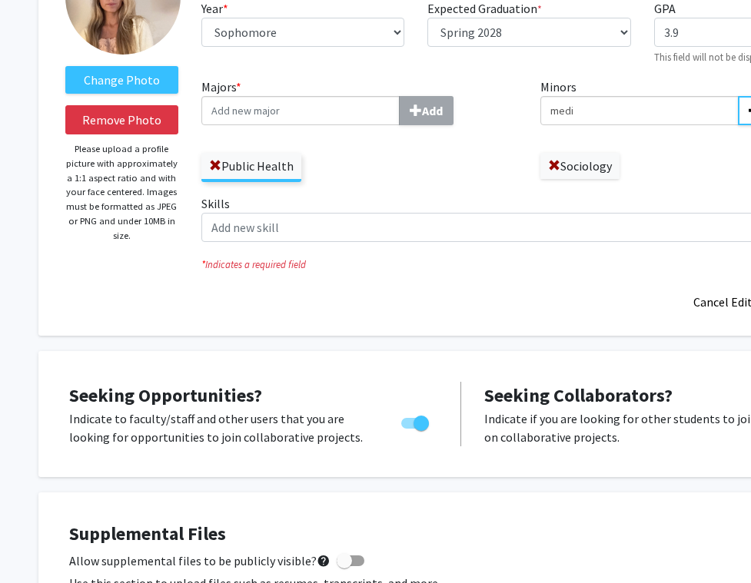
scroll to position [144, 0]
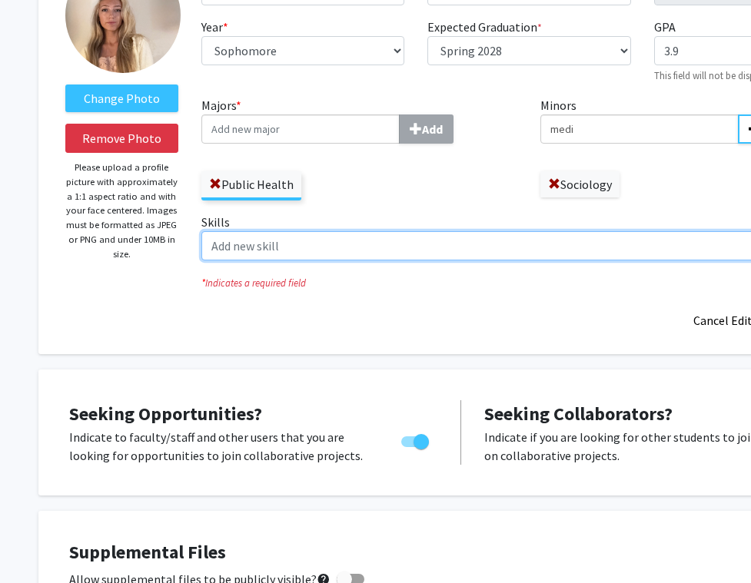
click at [413, 234] on input "Skills Add" at bounding box center [502, 245] width 602 height 29
paste input "BSL 1+2 Laboratory Safety and Skills Clinical Research Tutoring Rubric Grading …"
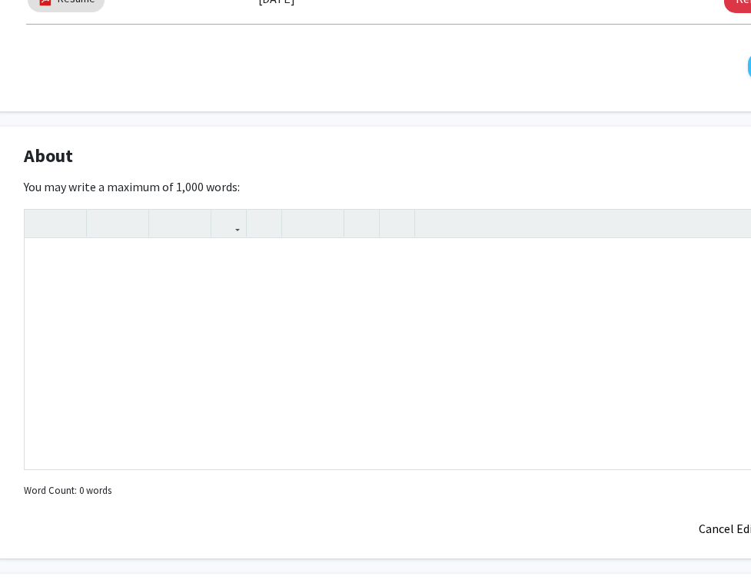
scroll to position [863, 42]
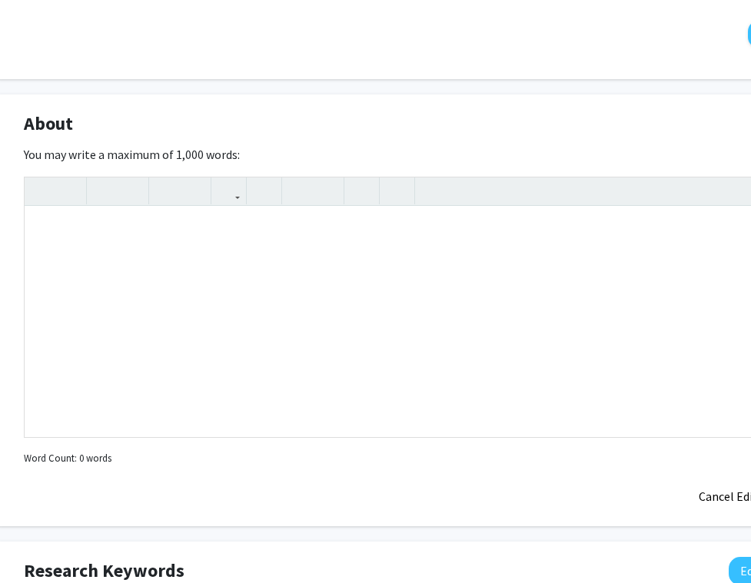
type input "BSL 1+2 Laboratory Safety and Skills Clinical Research Tutoring Rubric Grading …"
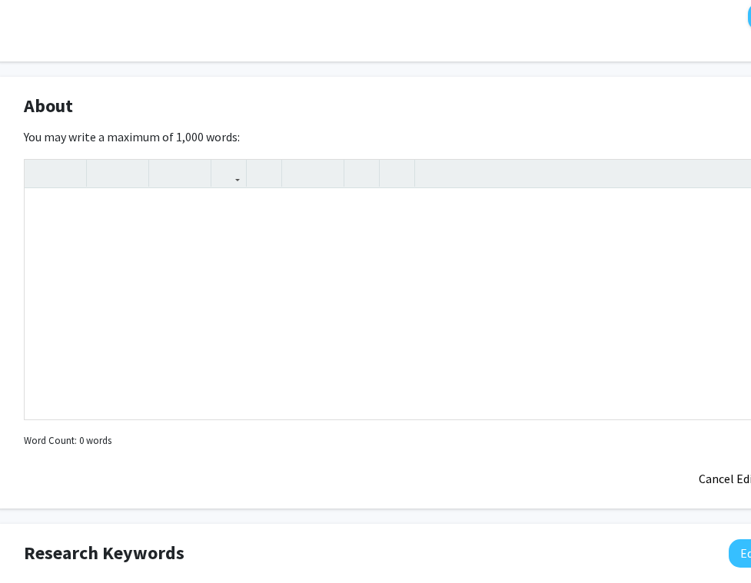
scroll to position [845, 42]
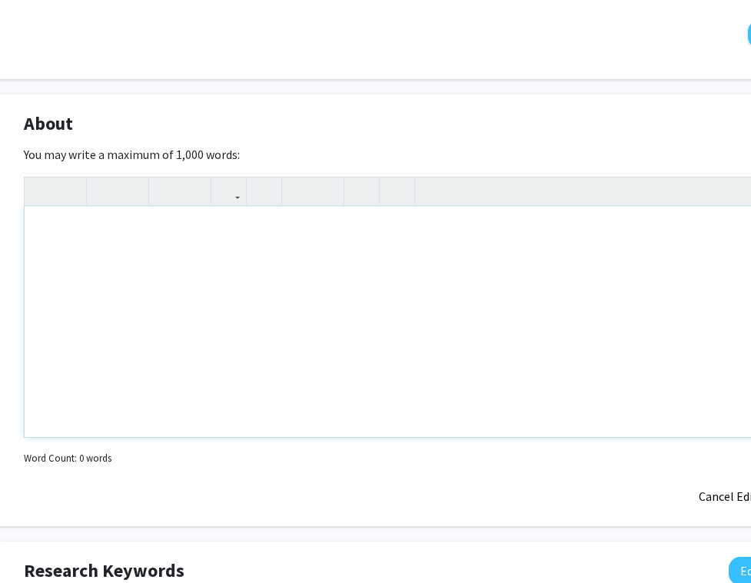
click at [364, 317] on div "Note to users with screen readers: Please deactivate our accessibility plugin f…" at bounding box center [420, 322] width 790 height 231
paste div "Note to users with screen readers: Please deactivate our accessibility plugin f…"
type textarea "<p>CERTIFICATIONS BLS for Infant, Adolescent and Adult</p><p>- American Red Cro…"
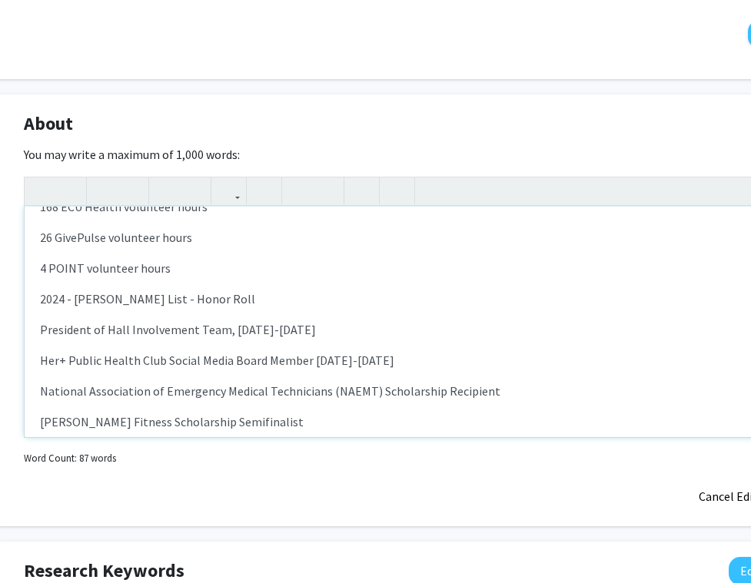
scroll to position [261, 0]
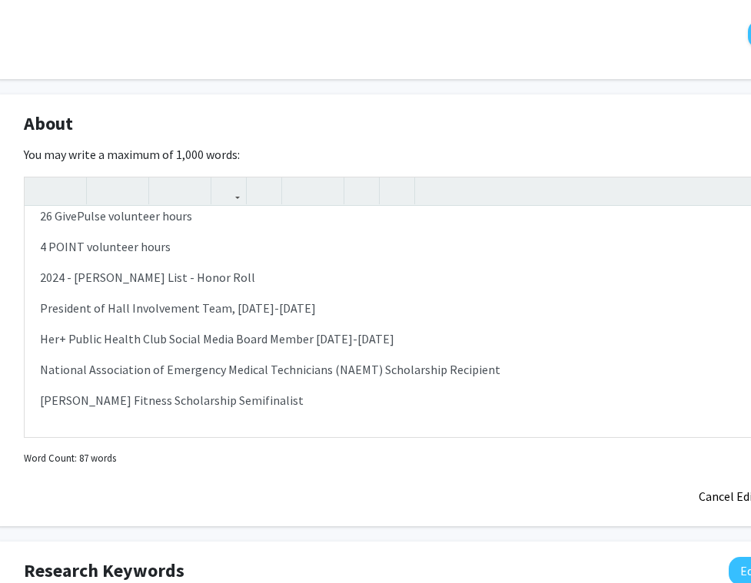
click at [374, 116] on div "About Edit Section" at bounding box center [419, 127] width 815 height 35
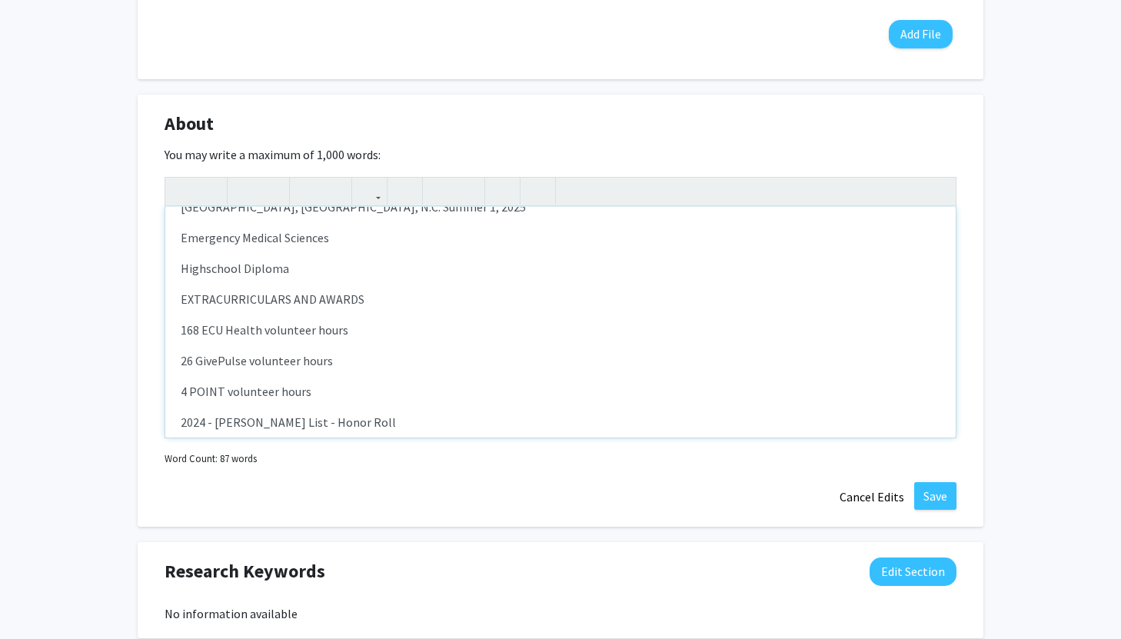
scroll to position [0, 0]
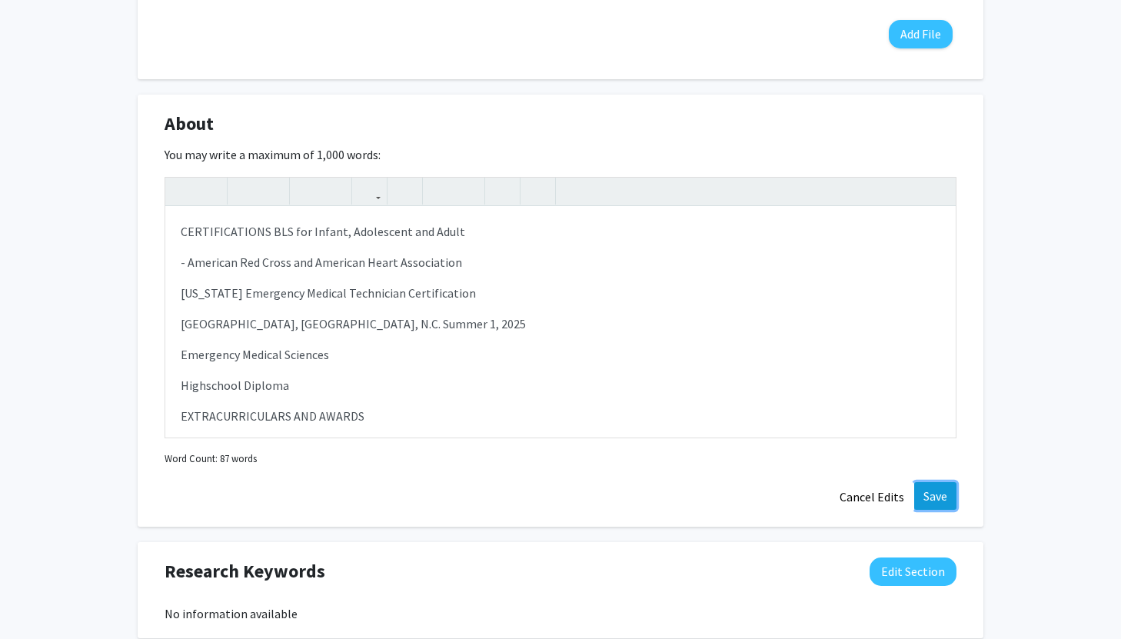
click at [942, 493] on button "Save" at bounding box center [935, 496] width 42 height 28
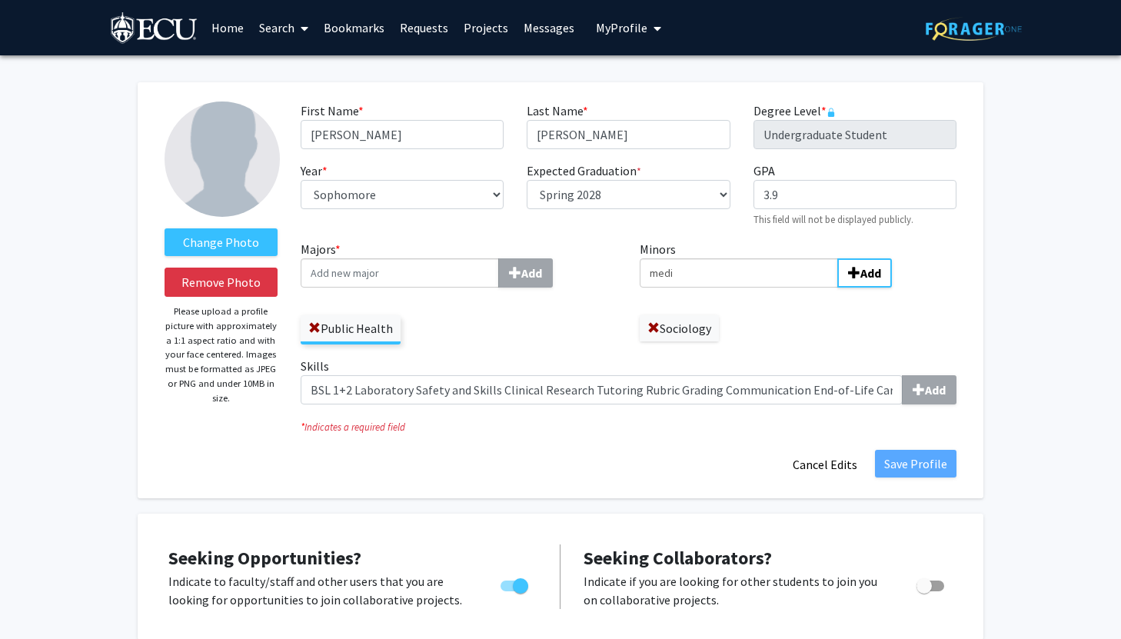
click at [272, 28] on link "Search" at bounding box center [283, 28] width 65 height 54
click at [224, 30] on link "Home" at bounding box center [228, 28] width 48 height 54
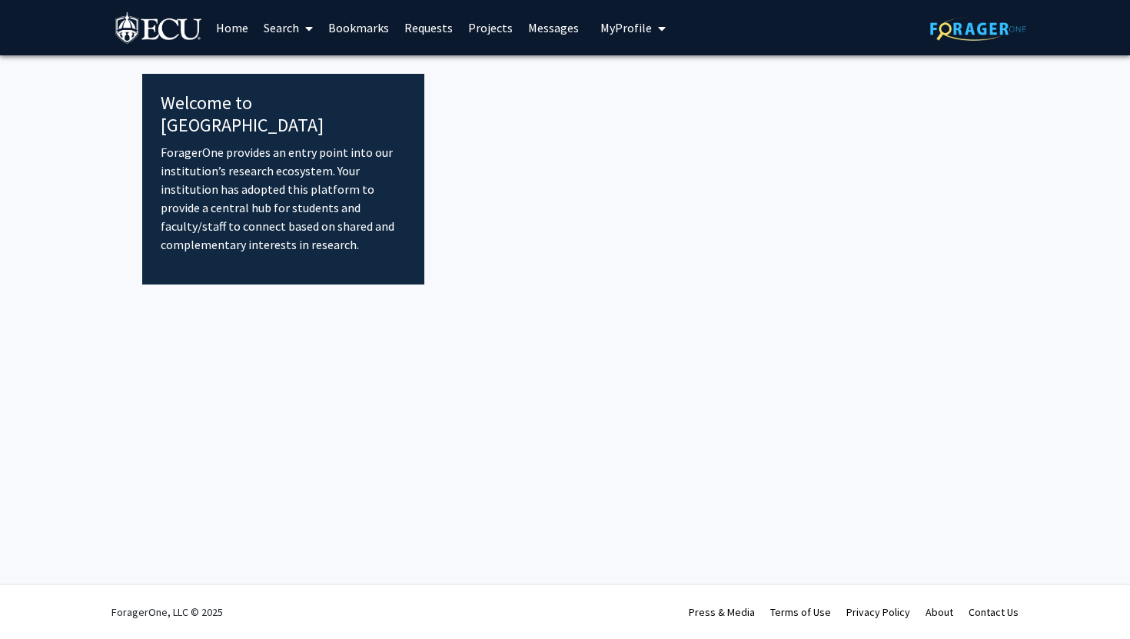
click at [222, 30] on link "Home" at bounding box center [232, 28] width 48 height 54
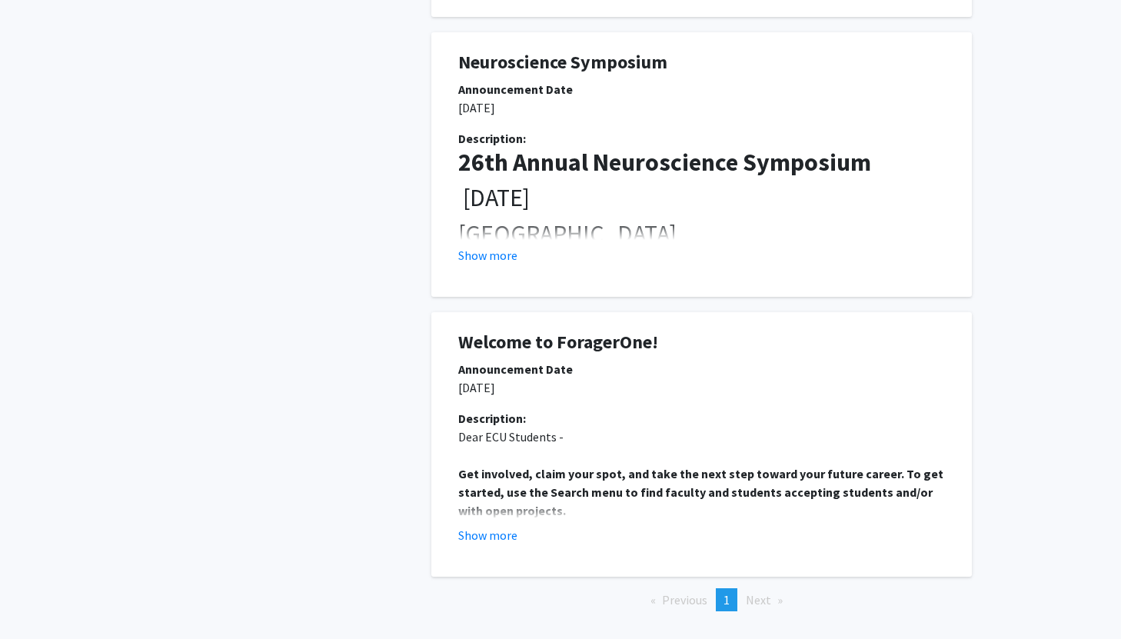
scroll to position [943, 0]
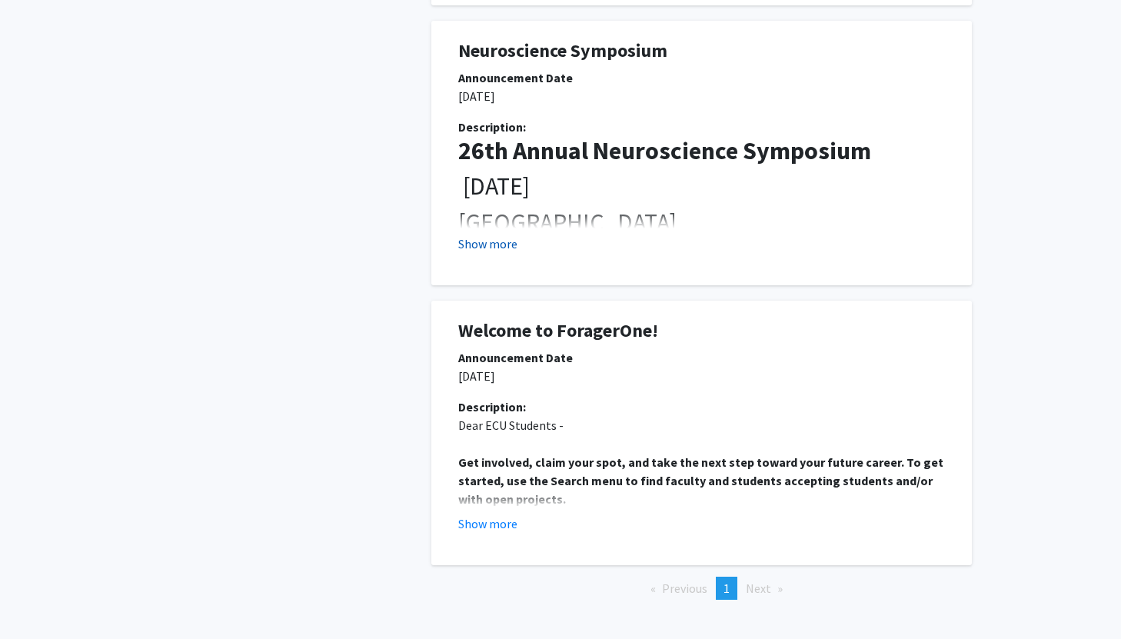
click at [490, 241] on button "Show more" at bounding box center [487, 243] width 59 height 18
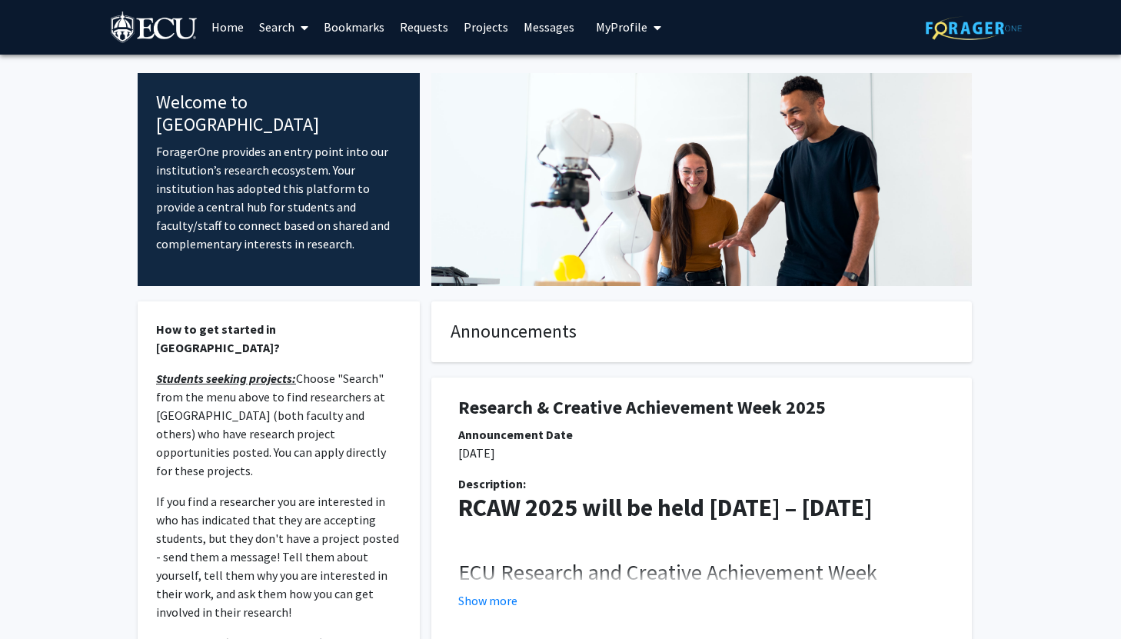
scroll to position [0, 0]
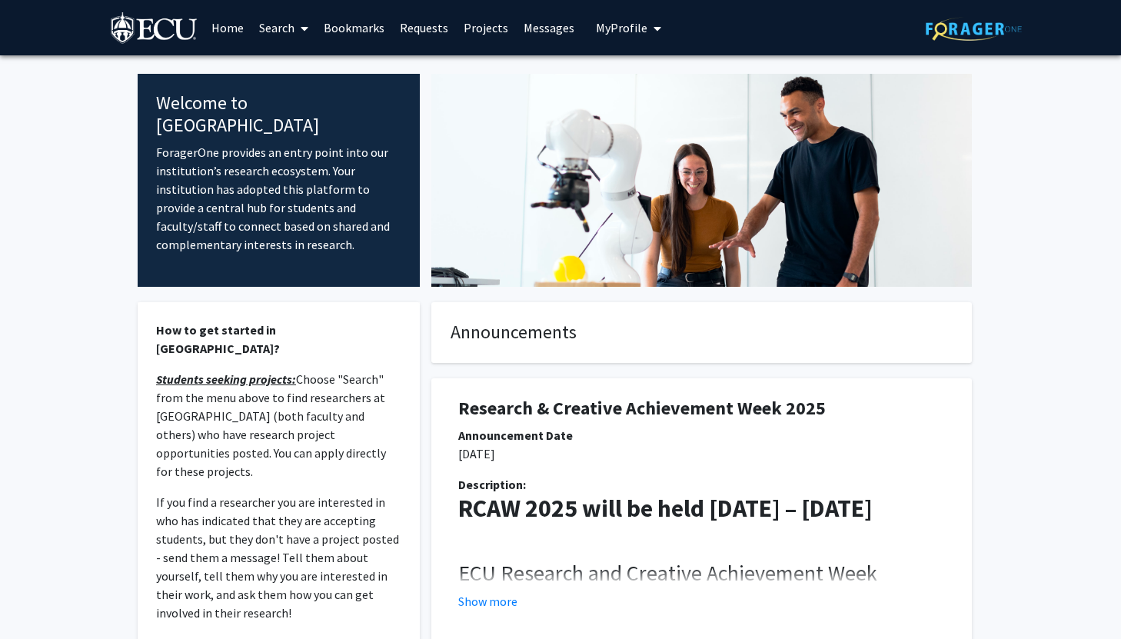
click at [493, 27] on link "Projects" at bounding box center [486, 28] width 60 height 54
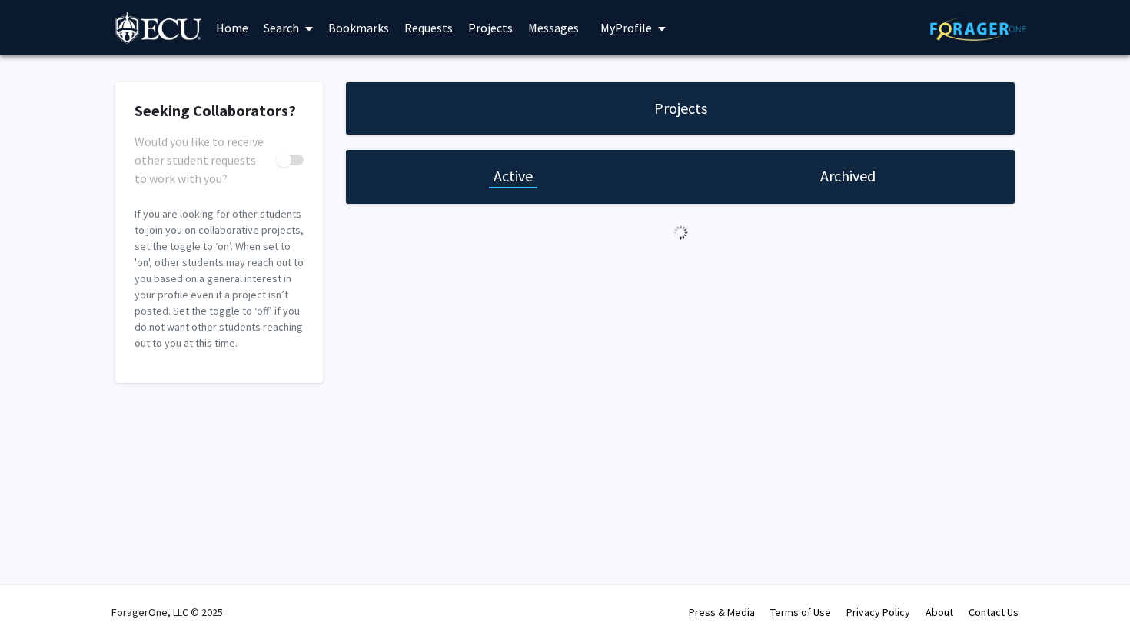
click at [541, 29] on link "Messages" at bounding box center [553, 28] width 66 height 54
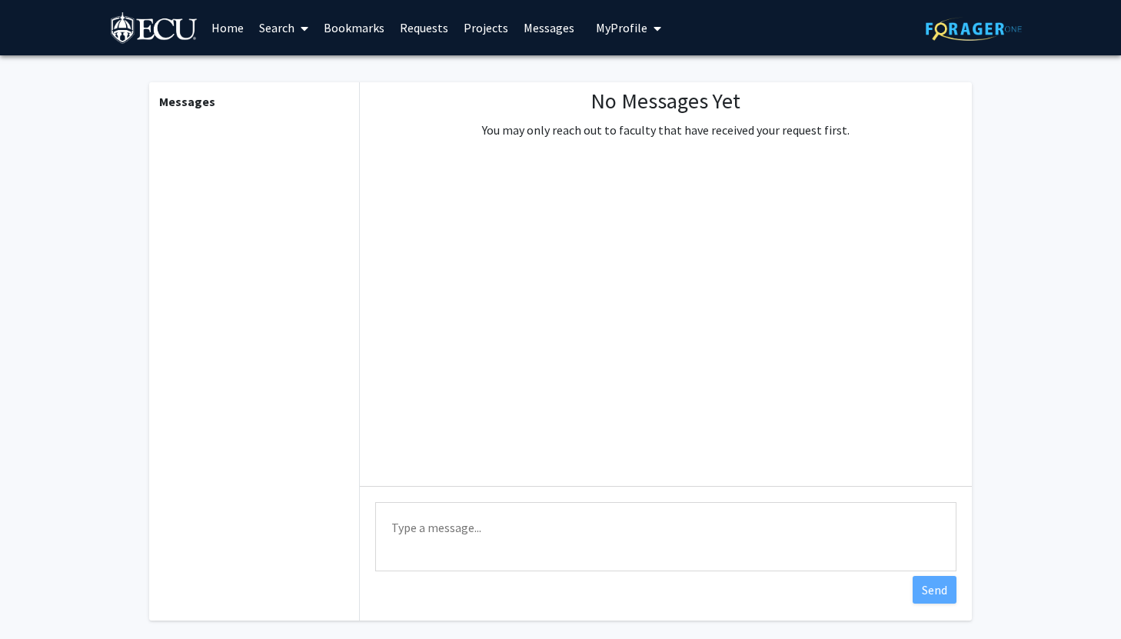
click at [367, 28] on link "Bookmarks" at bounding box center [354, 28] width 76 height 54
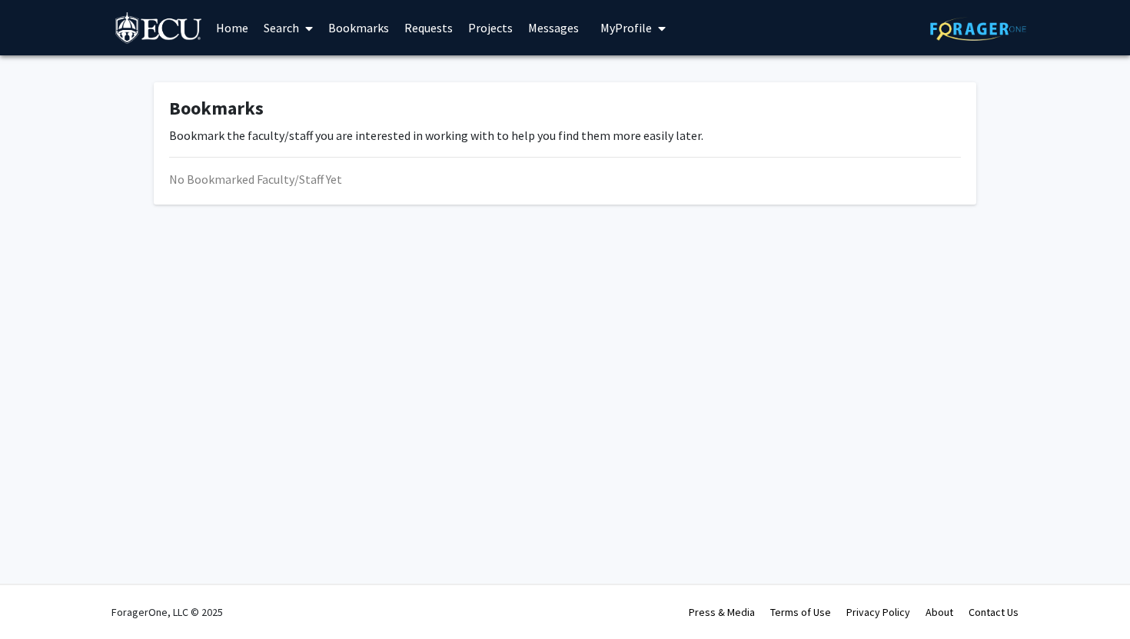
click at [427, 29] on link "Requests" at bounding box center [429, 28] width 64 height 54
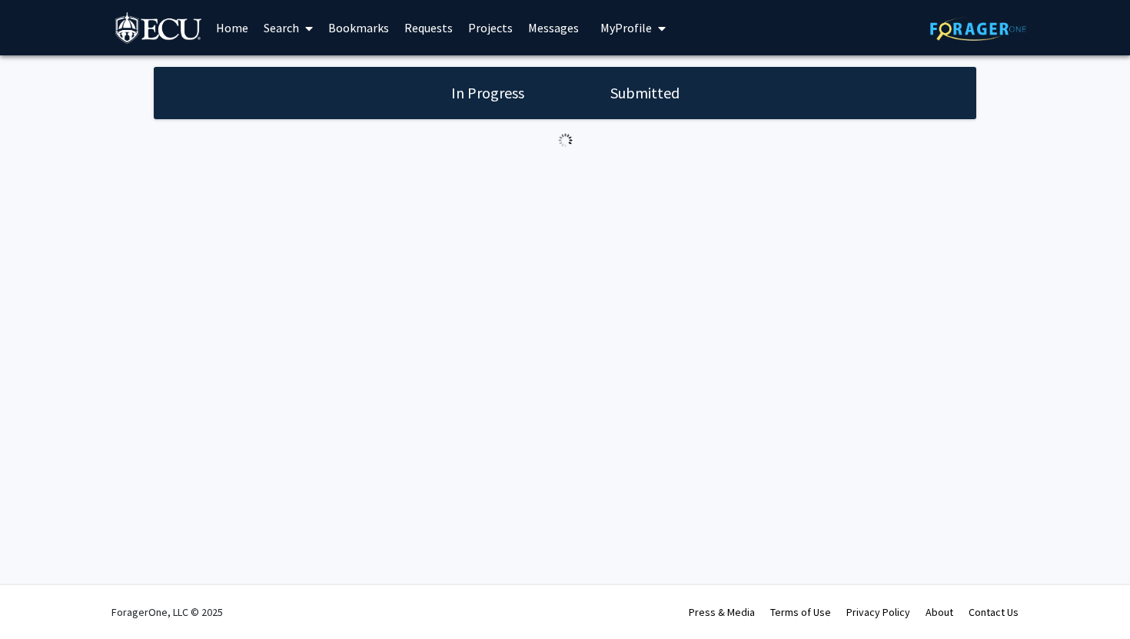
click at [288, 25] on link "Search" at bounding box center [288, 28] width 65 height 54
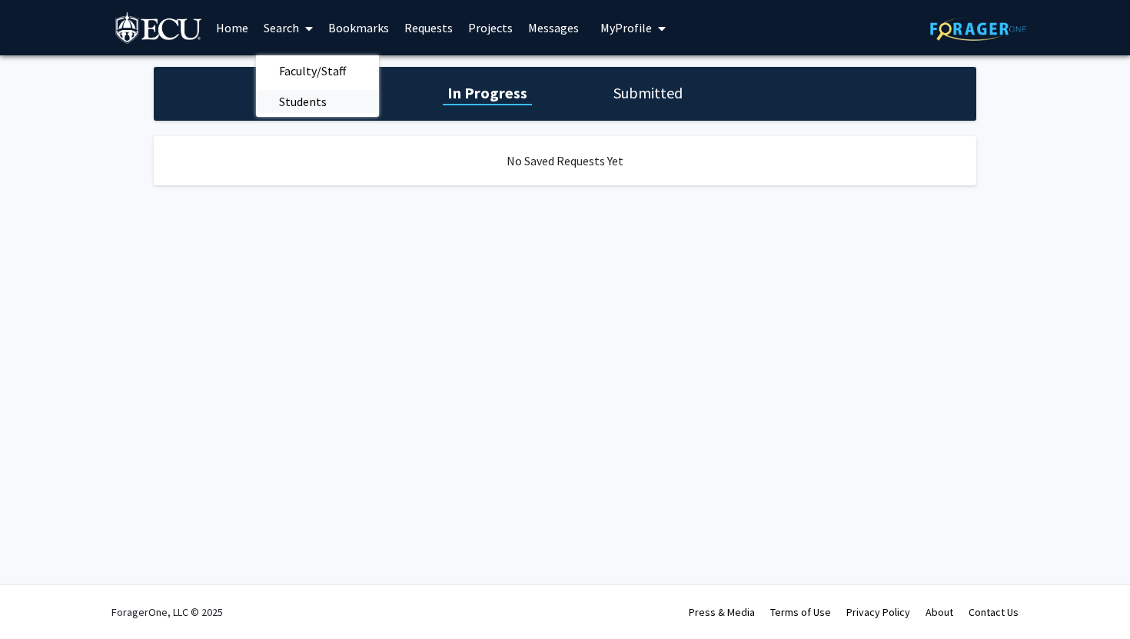
click at [313, 101] on span "Students" at bounding box center [303, 101] width 94 height 31
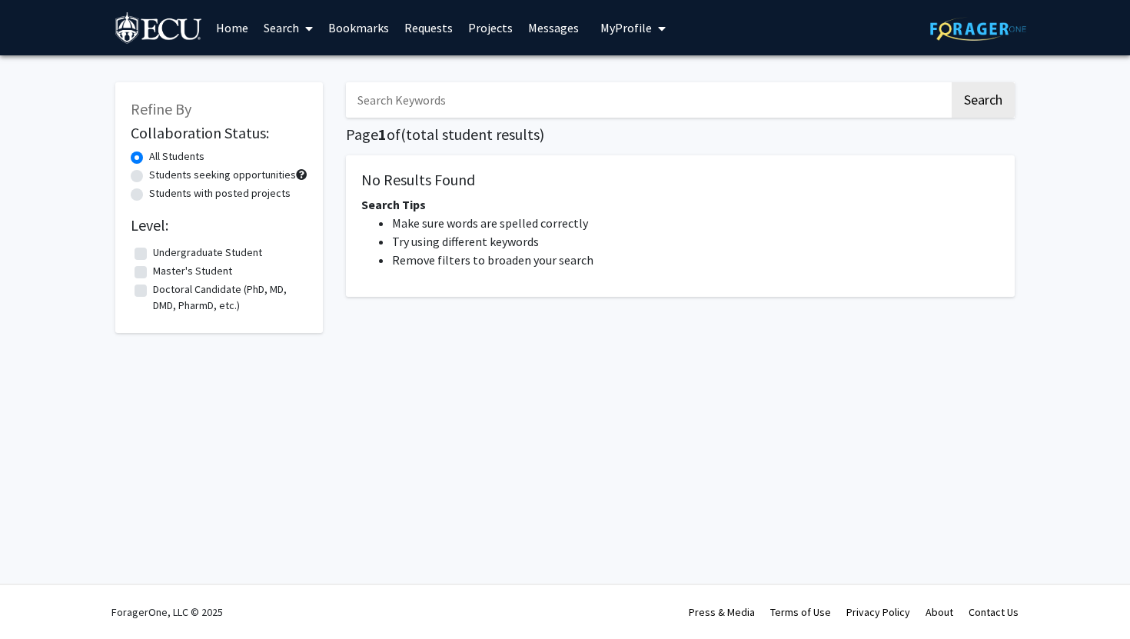
click at [270, 23] on link "Search" at bounding box center [288, 28] width 65 height 54
click at [235, 32] on link "Home" at bounding box center [232, 28] width 48 height 54
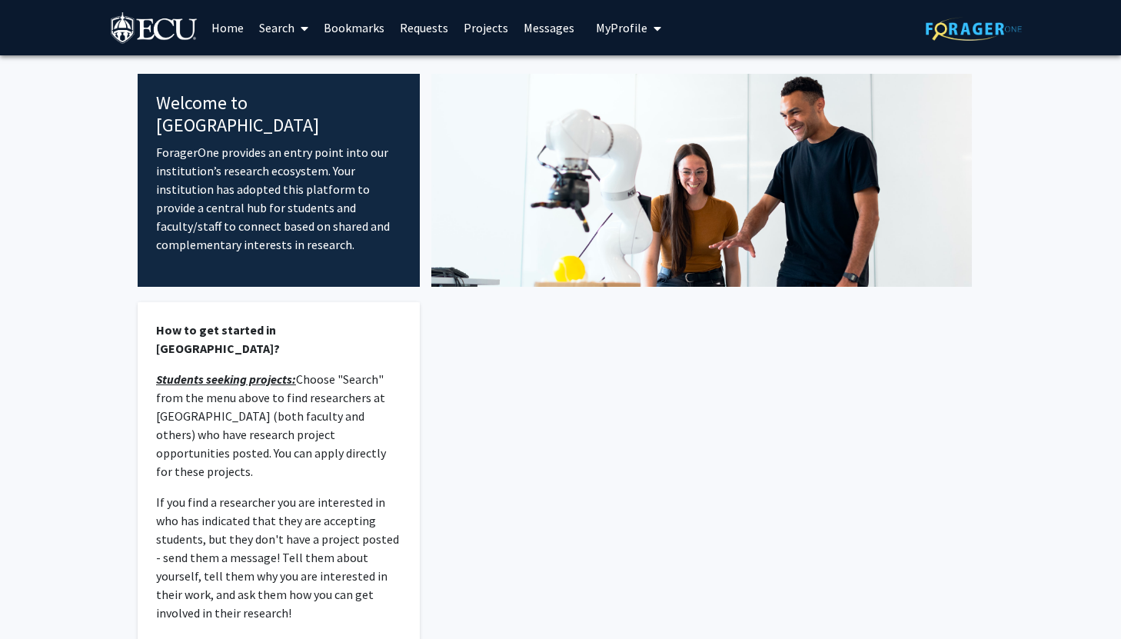
click at [278, 28] on link "Search" at bounding box center [283, 28] width 65 height 54
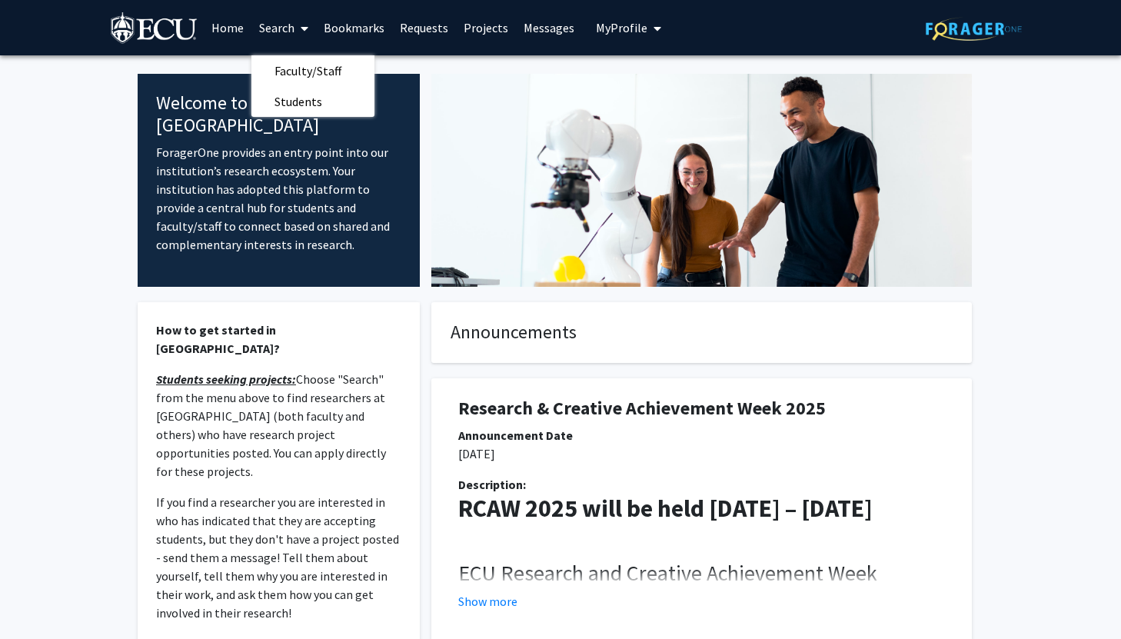
click at [288, 27] on link "Search" at bounding box center [283, 28] width 65 height 54
click at [286, 26] on link "Search" at bounding box center [283, 28] width 65 height 54
click at [314, 105] on span "Students" at bounding box center [298, 101] width 94 height 31
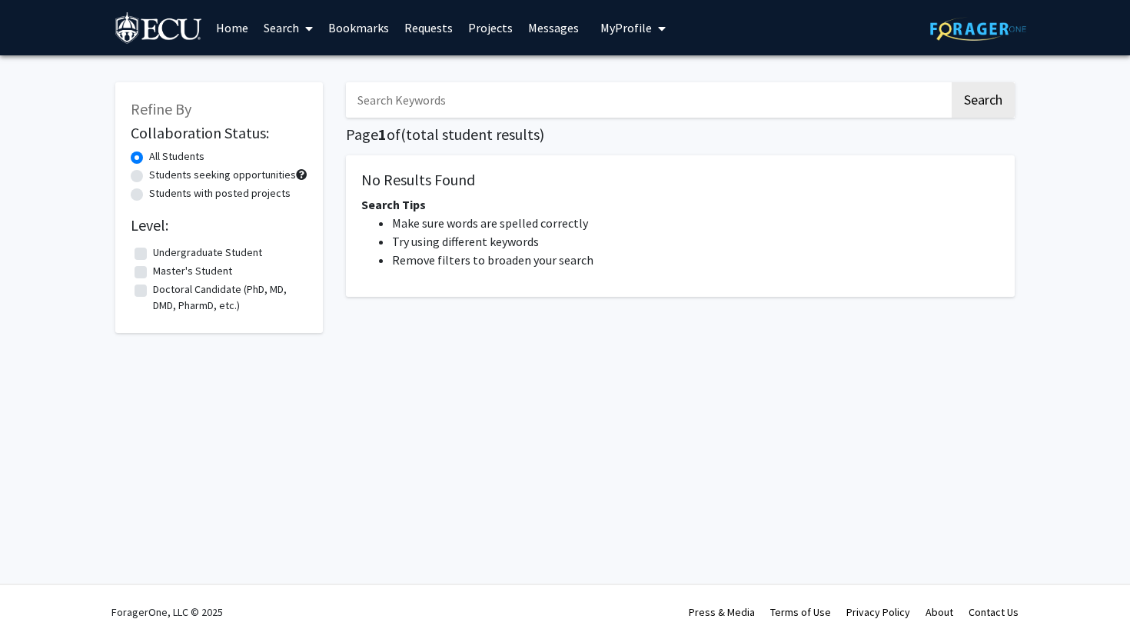
click at [215, 251] on label "Undergraduate Student" at bounding box center [207, 252] width 109 height 16
click at [163, 251] on input "Undergraduate Student" at bounding box center [158, 249] width 10 height 10
checkbox input "true"
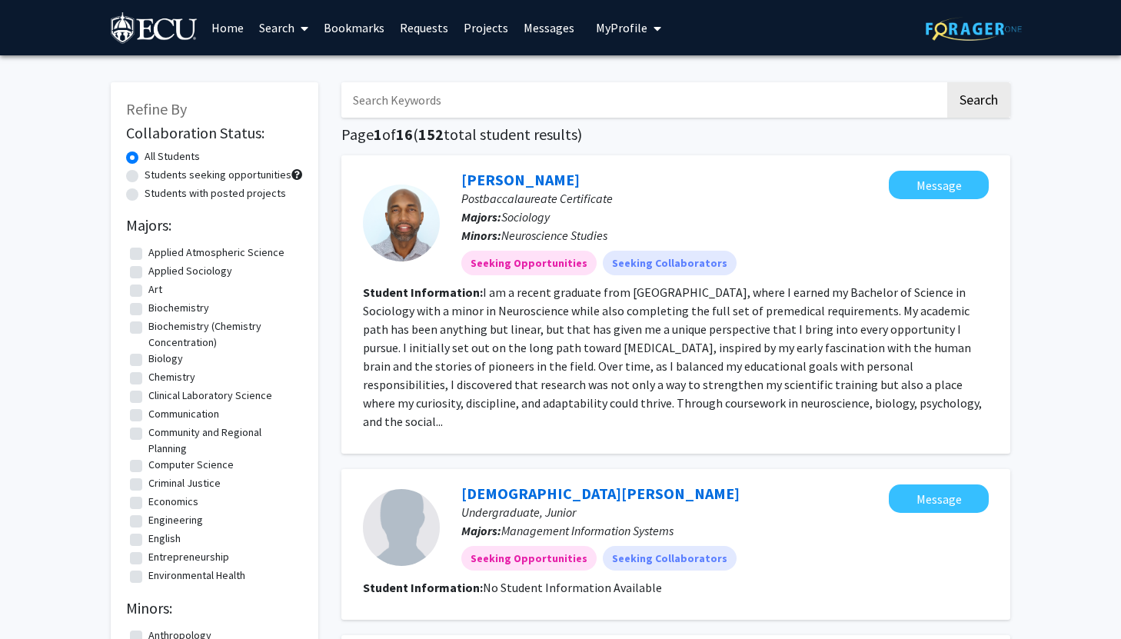
click at [299, 30] on span at bounding box center [301, 29] width 14 height 54
click at [301, 71] on span "Faculty/Staff" at bounding box center [307, 70] width 113 height 31
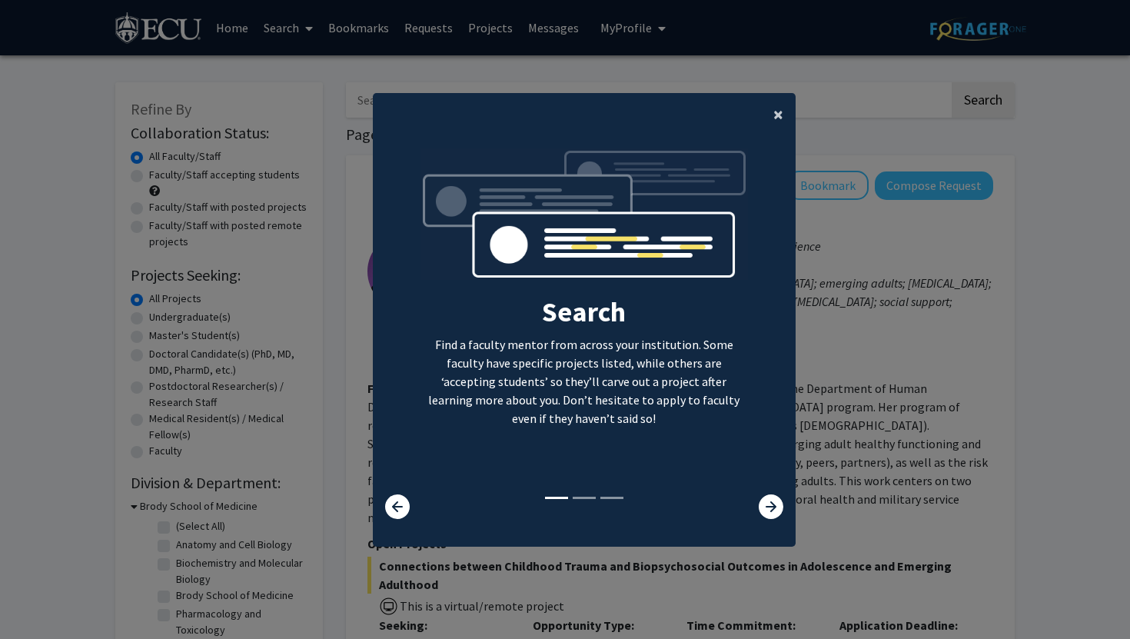
click at [775, 111] on span "×" at bounding box center [778, 114] width 10 height 24
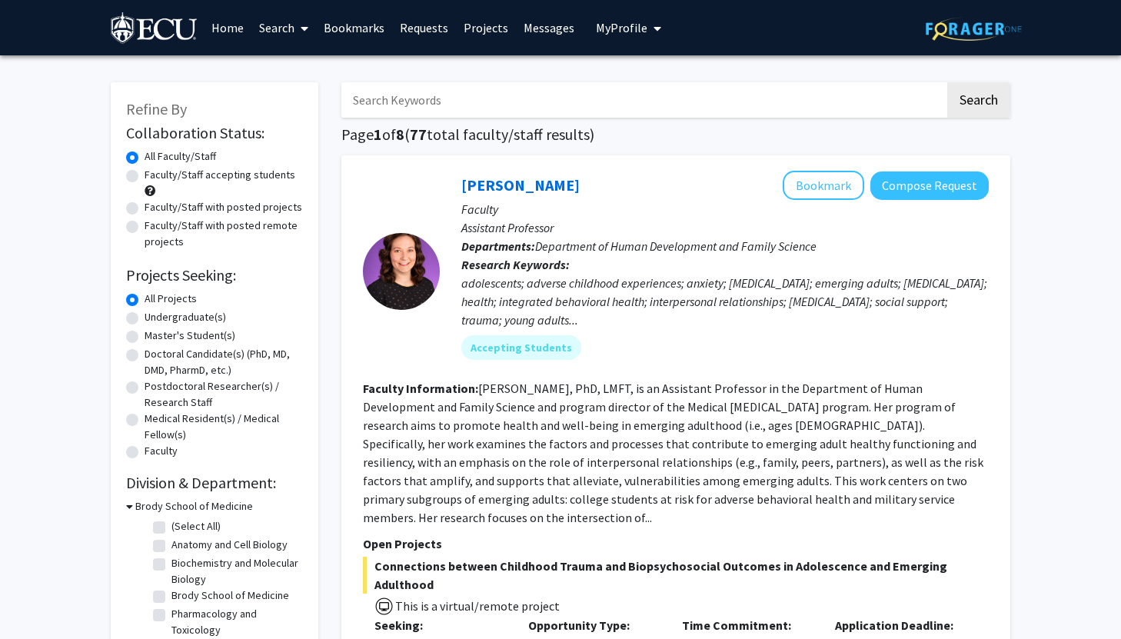
click at [205, 174] on label "Faculty/Staff accepting students" at bounding box center [220, 175] width 151 height 16
click at [154, 174] on input "Faculty/Staff accepting students" at bounding box center [150, 172] width 10 height 10
radio input "true"
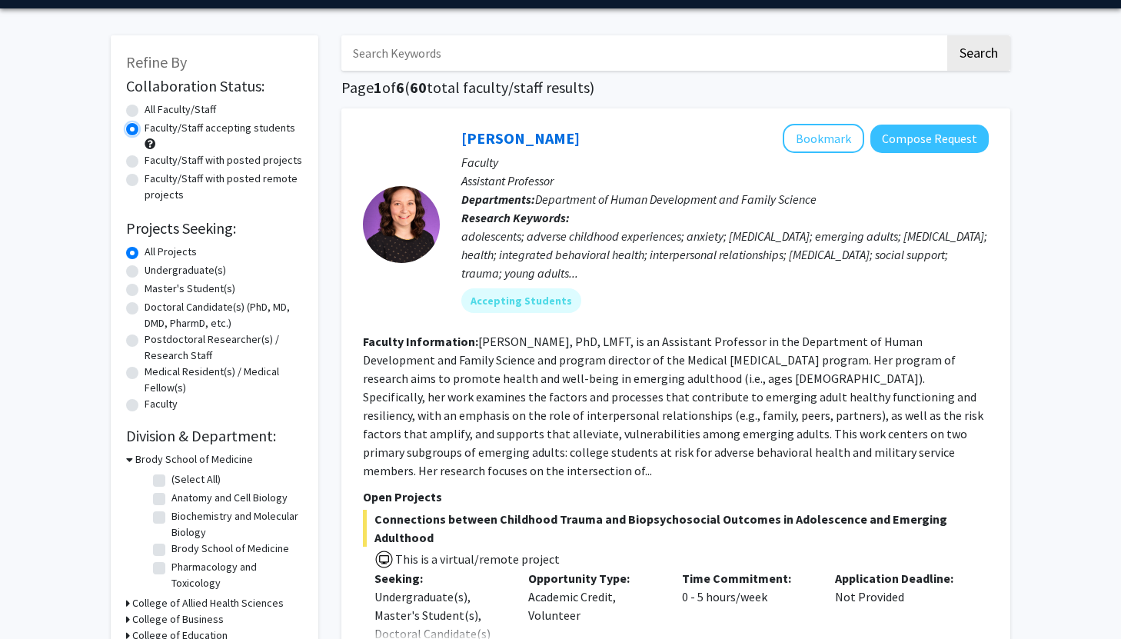
scroll to position [60, 0]
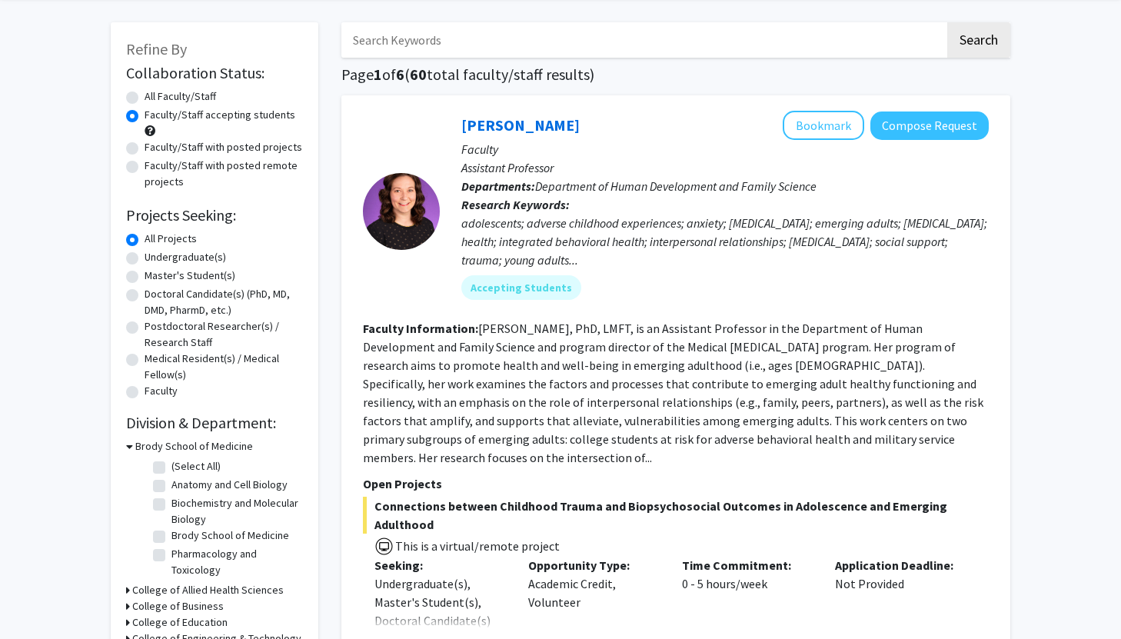
click at [145, 261] on label "Undergraduate(s)" at bounding box center [185, 257] width 81 height 16
click at [145, 259] on input "Undergraduate(s)" at bounding box center [150, 254] width 10 height 10
radio input "true"
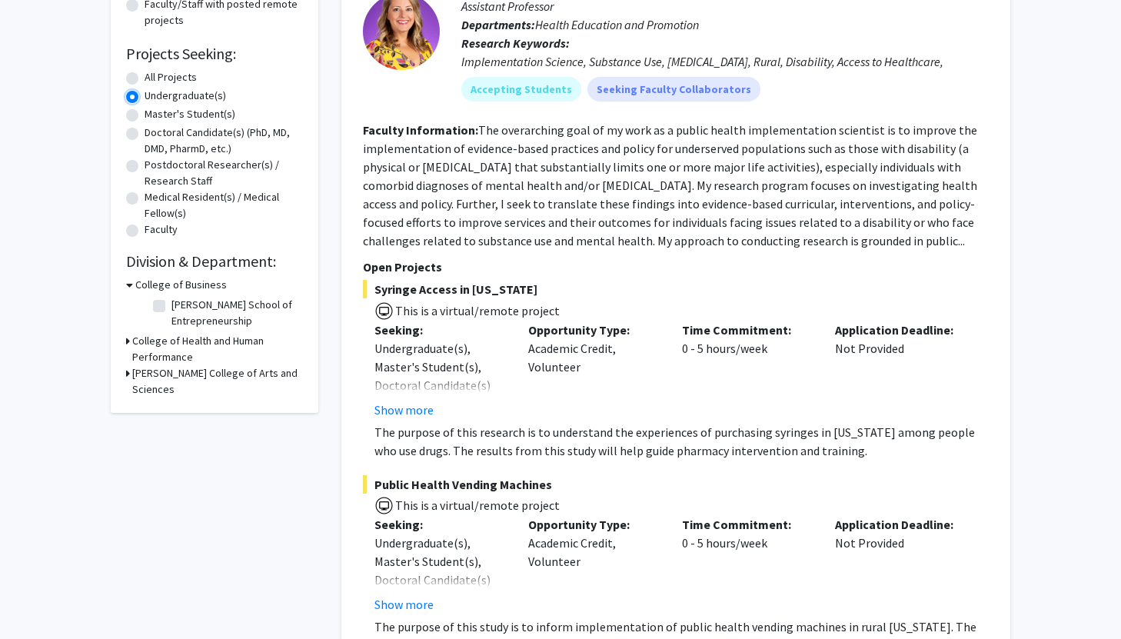
scroll to position [222, 0]
click at [414, 409] on button "Show more" at bounding box center [403, 409] width 59 height 18
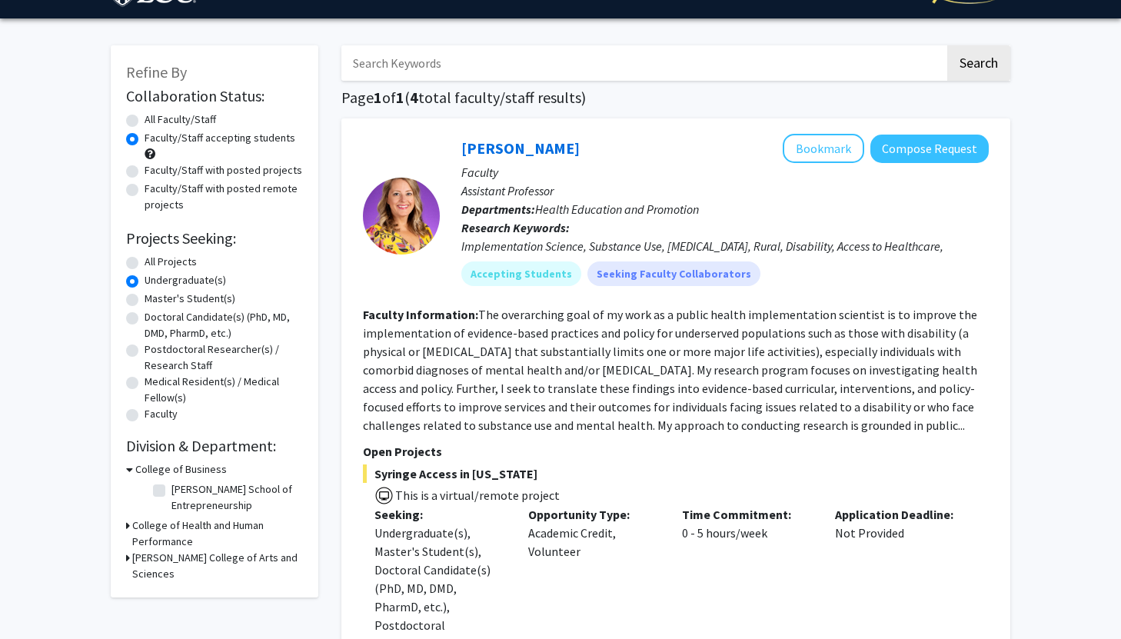
scroll to position [32, 0]
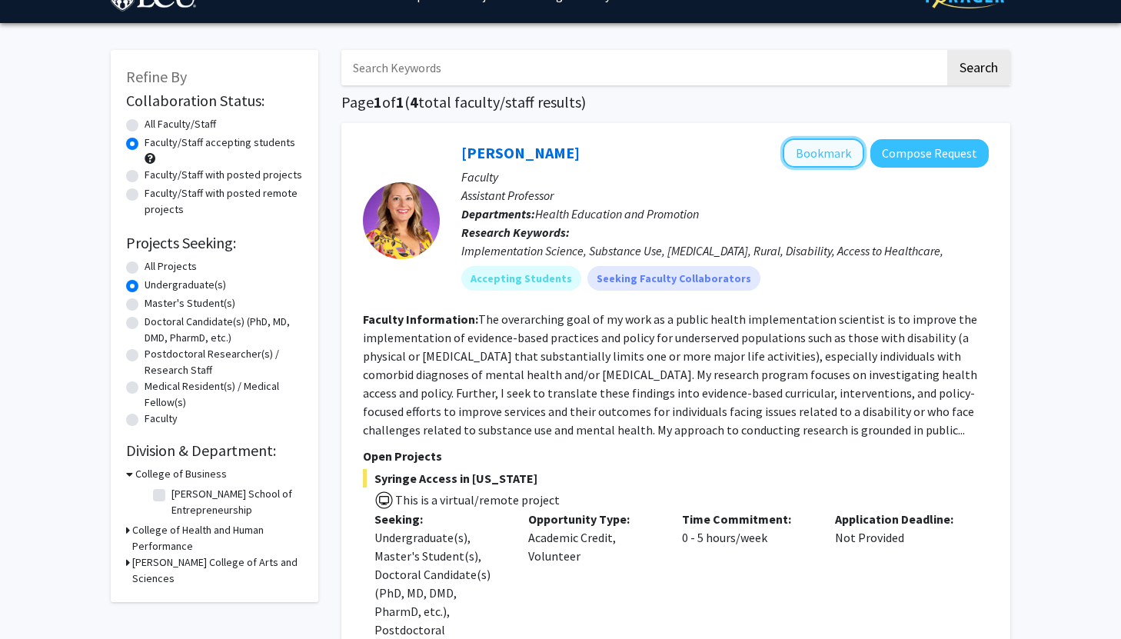
click at [855, 153] on button "Bookmark" at bounding box center [822, 152] width 81 height 29
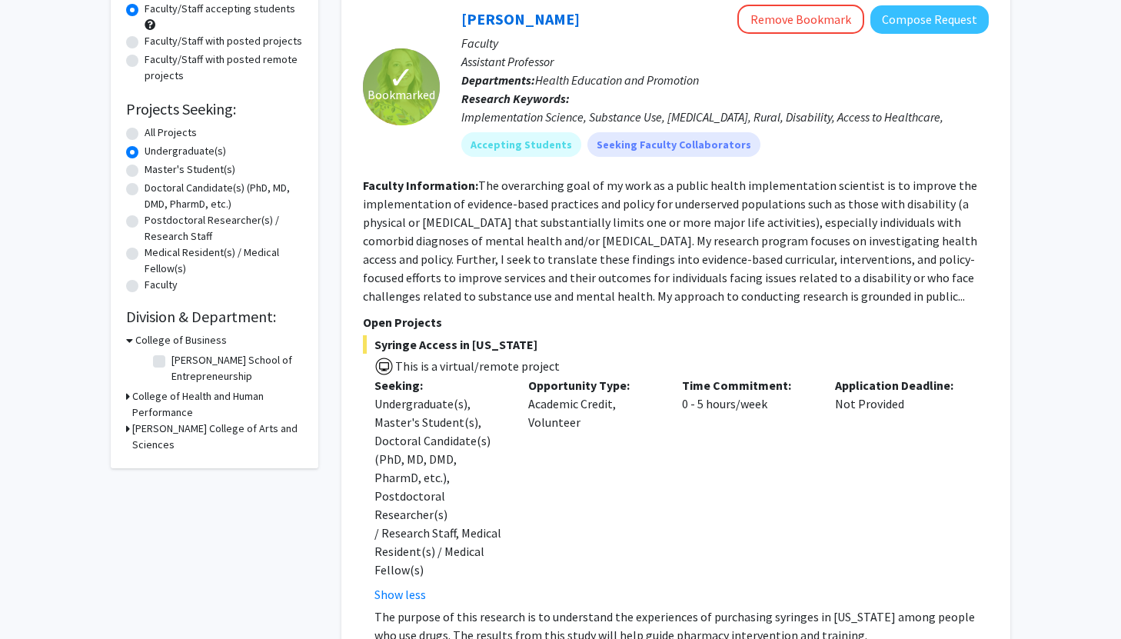
scroll to position [167, 0]
click at [158, 434] on h3 "[PERSON_NAME] College of Arts and Sciences" at bounding box center [217, 436] width 171 height 32
click at [171, 464] on label "(Select All)" at bounding box center [195, 464] width 49 height 16
click at [171, 464] on input "(Select All)" at bounding box center [176, 461] width 10 height 10
checkbox input "true"
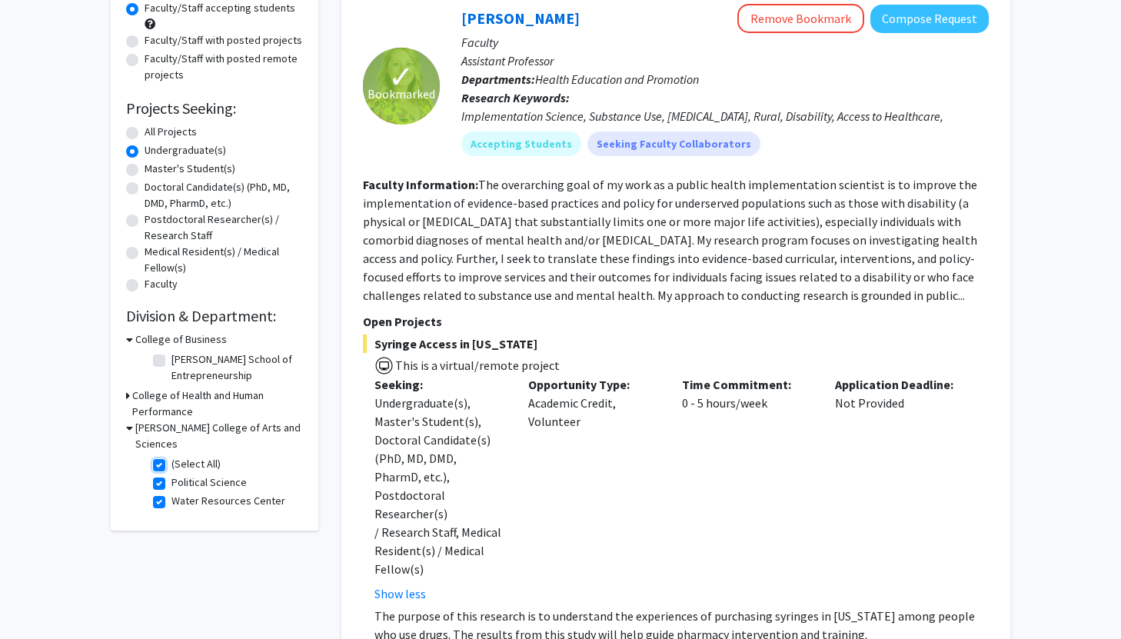
checkbox input "true"
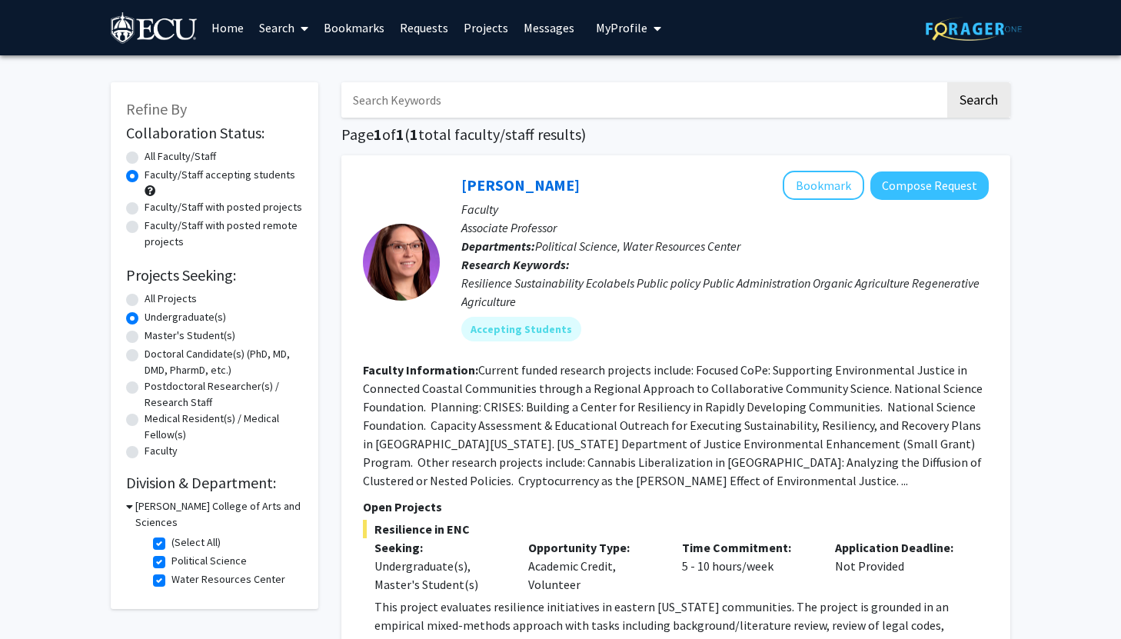
click at [292, 34] on link "Search" at bounding box center [283, 28] width 65 height 54
click at [297, 103] on span "Students" at bounding box center [298, 101] width 94 height 31
